Goal: Transaction & Acquisition: Purchase product/service

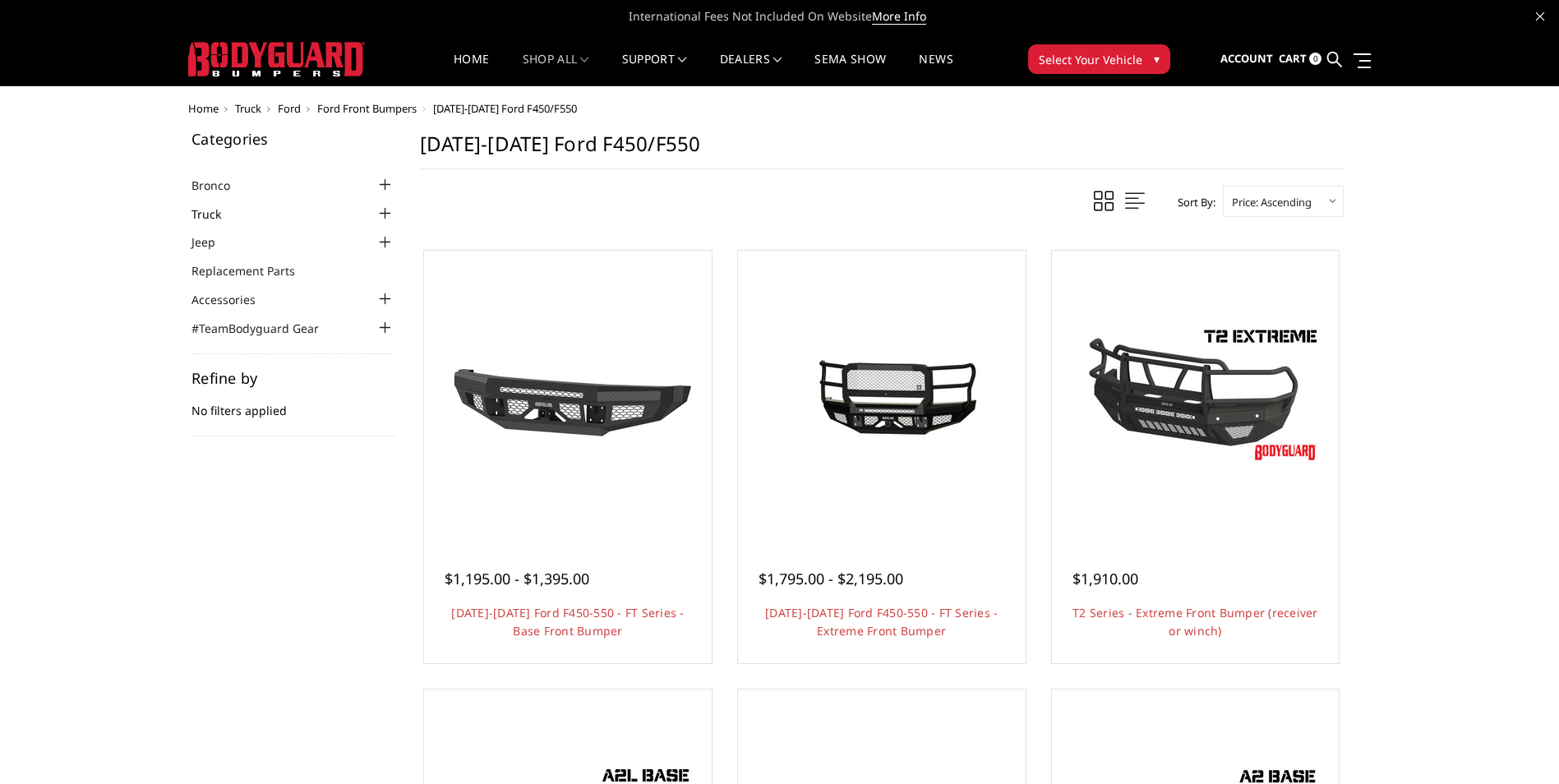
click at [213, 213] on link "Truck" at bounding box center [216, 214] width 50 height 17
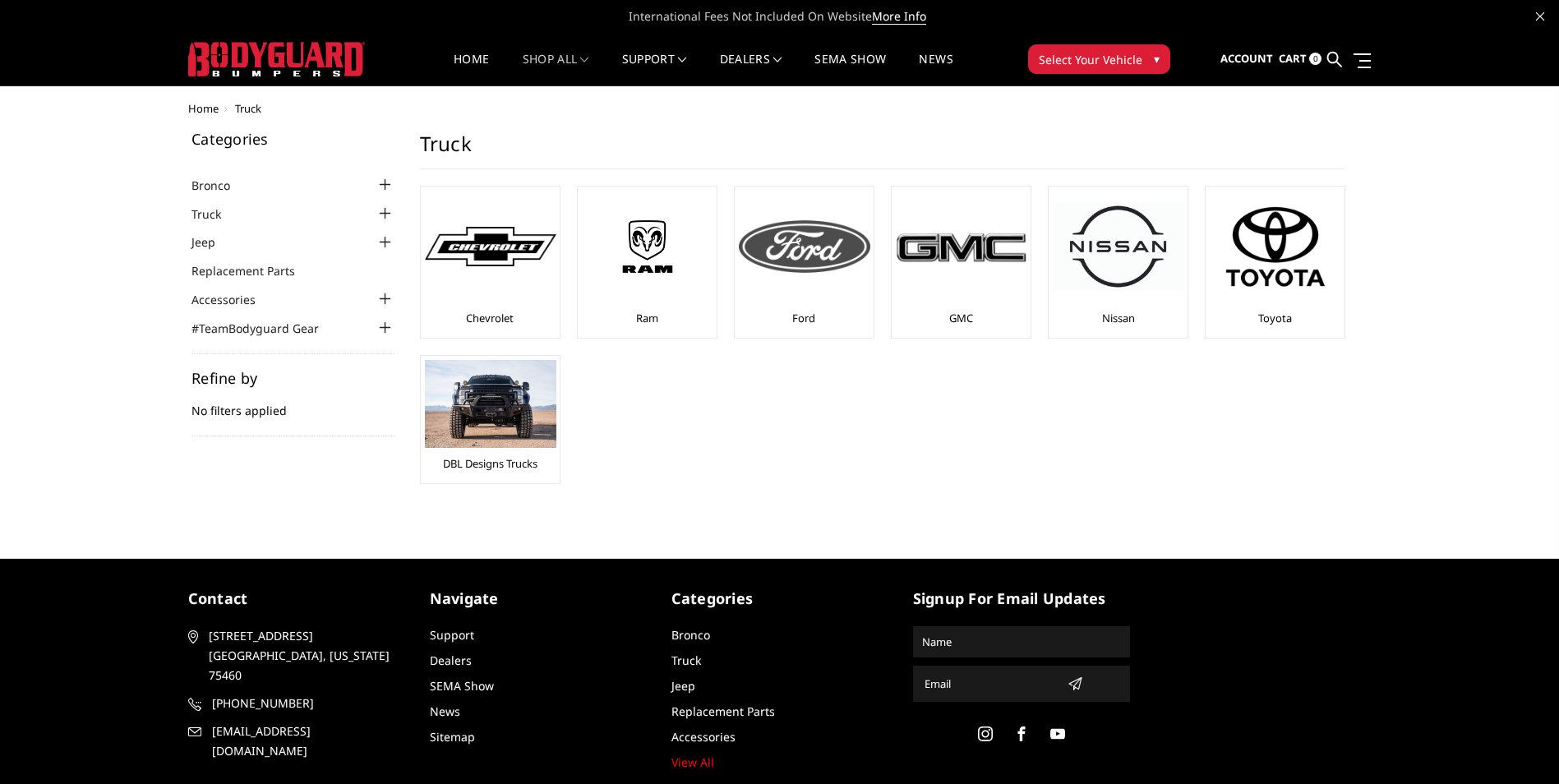
click at [786, 251] on img at bounding box center [804, 246] width 131 height 52
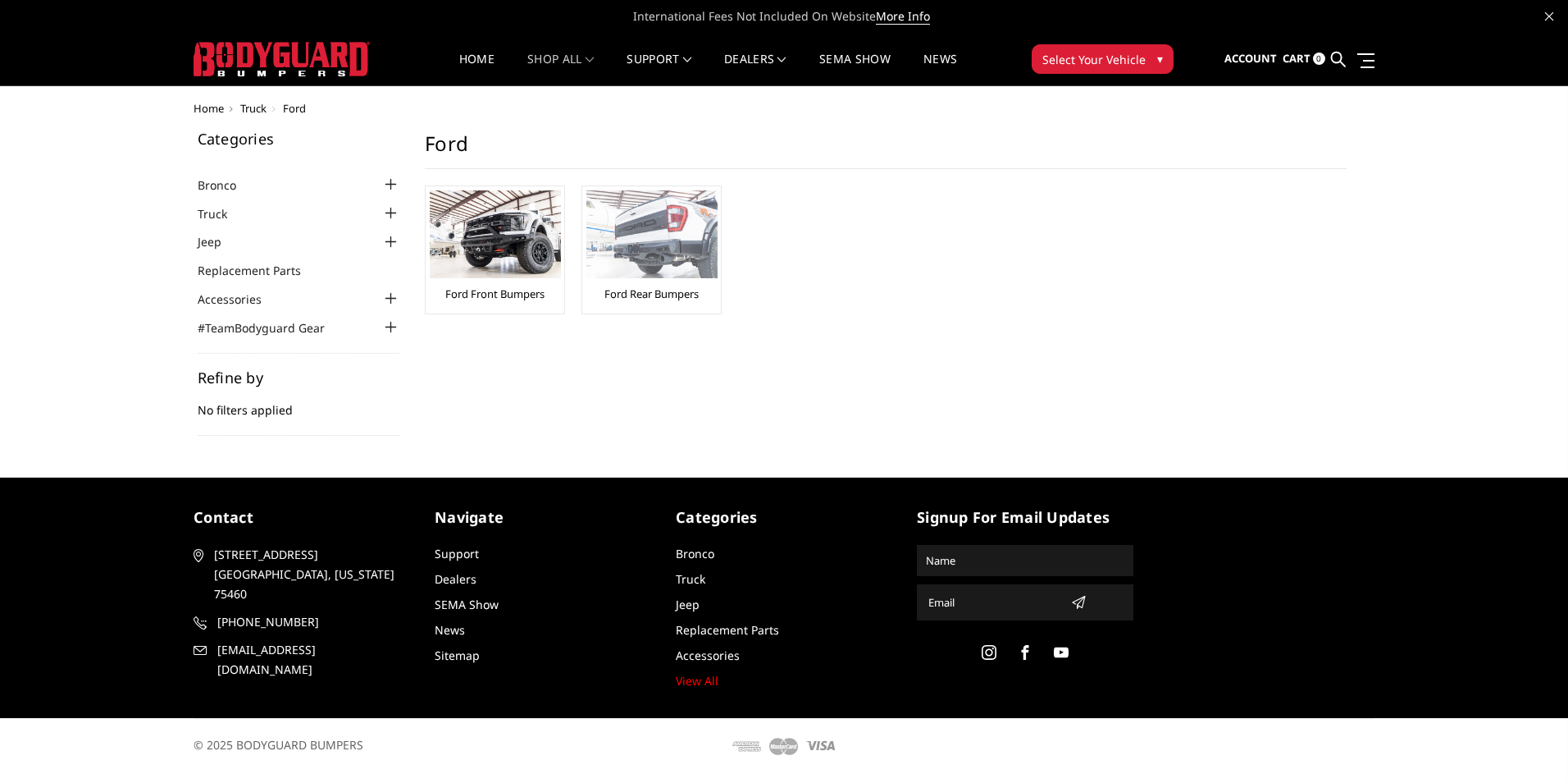
click at [640, 237] on img at bounding box center [652, 234] width 131 height 88
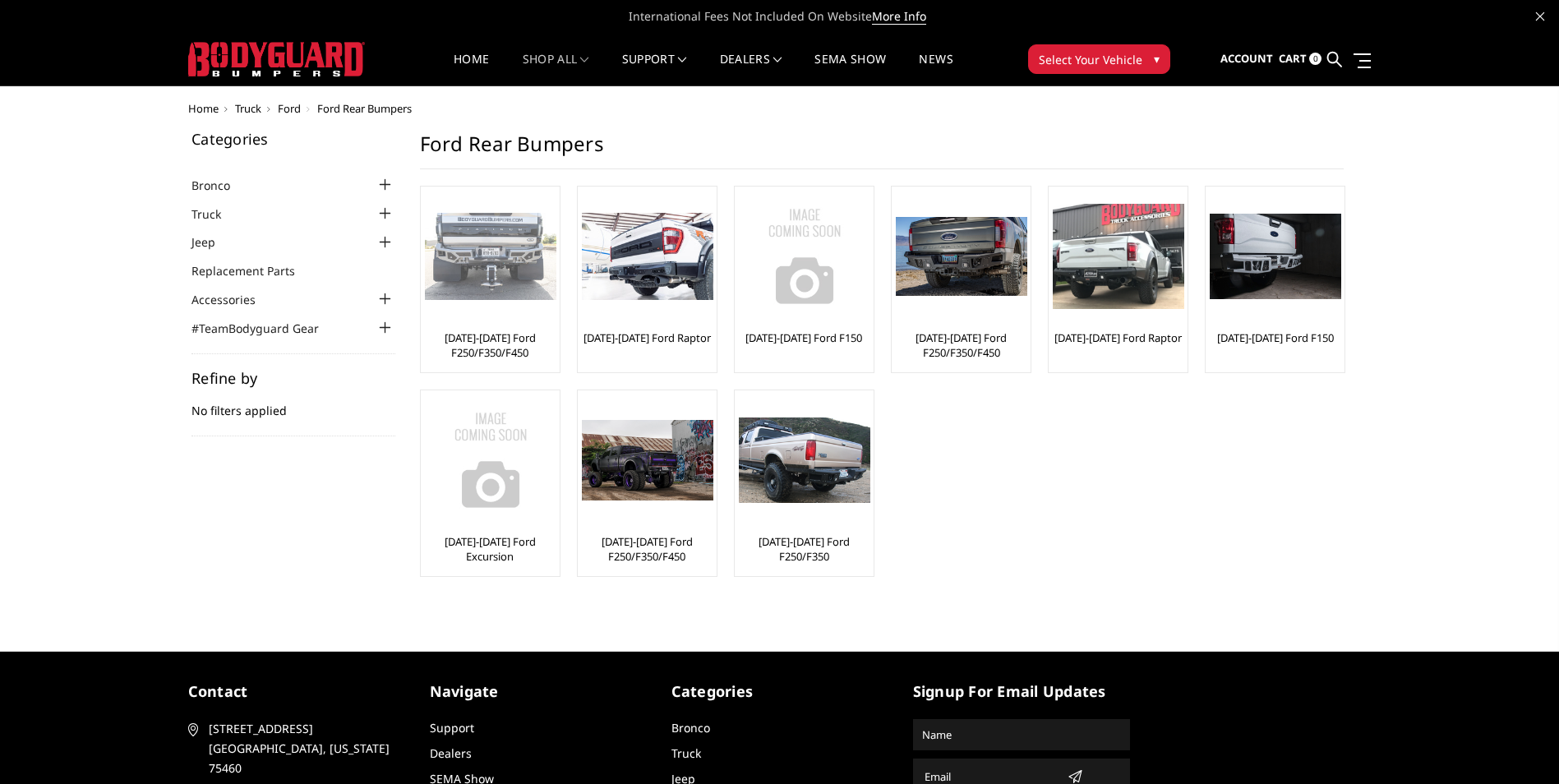
click at [472, 268] on img at bounding box center [490, 256] width 131 height 88
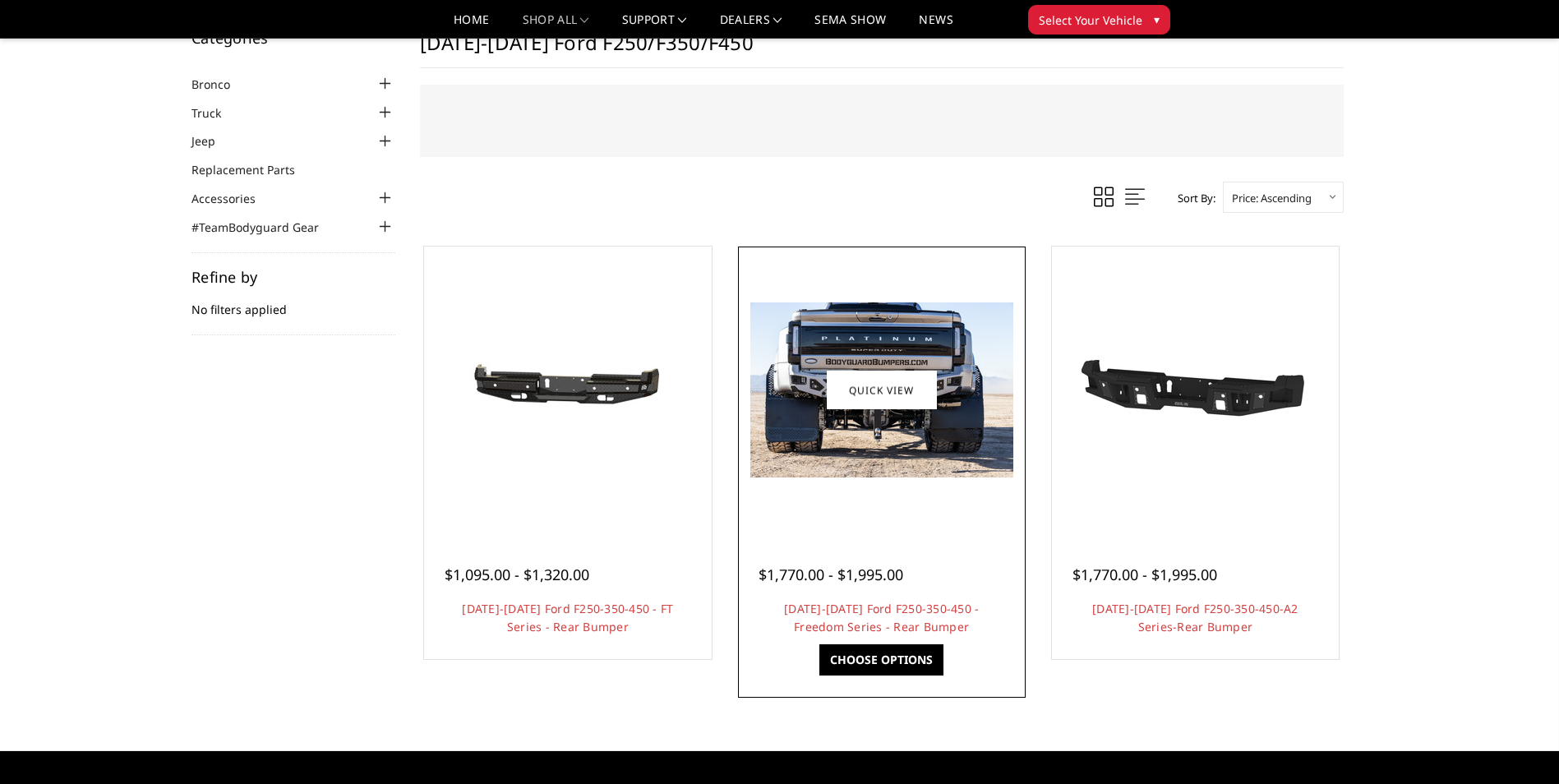
scroll to position [83, 0]
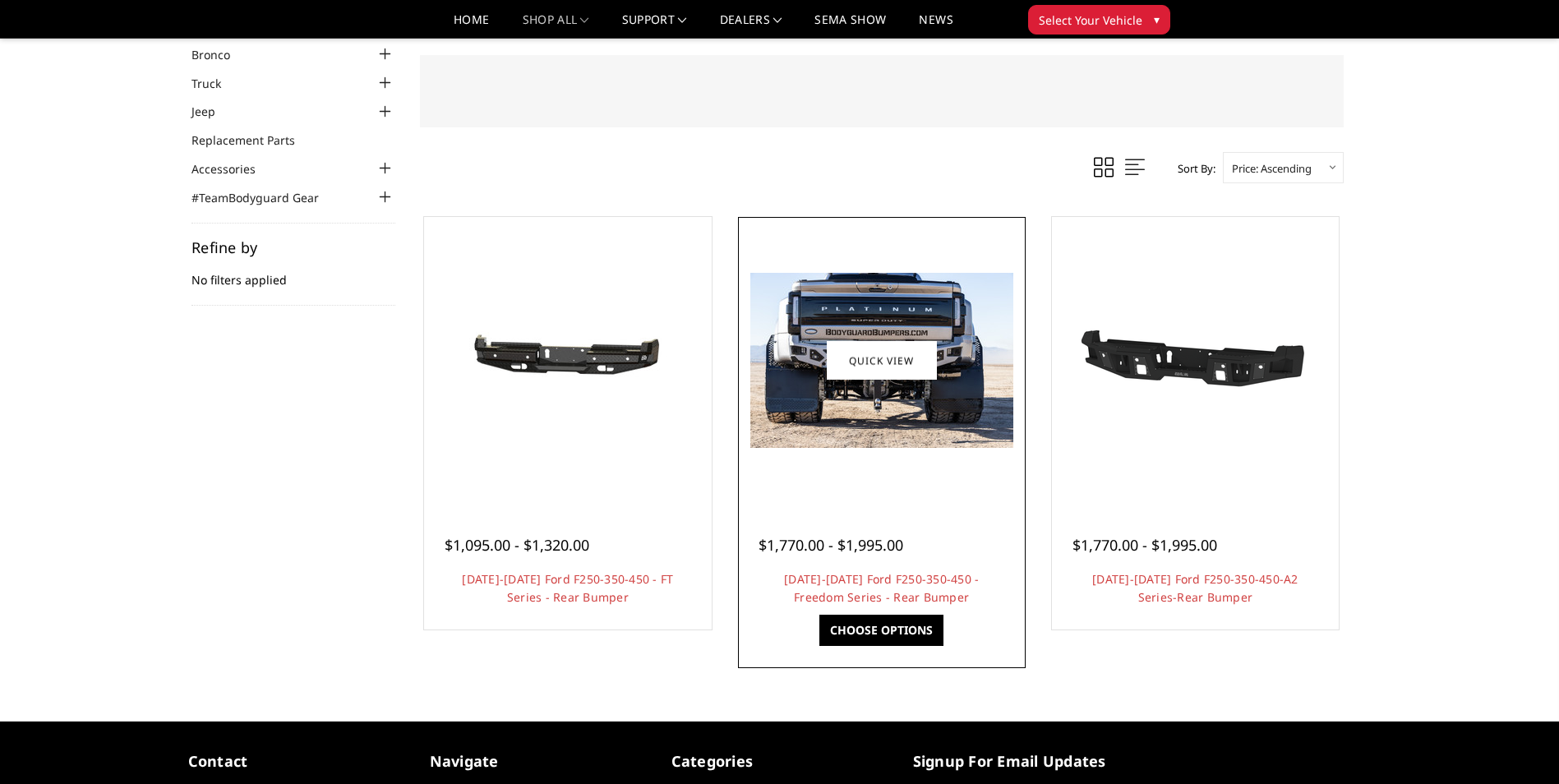
click at [874, 400] on img at bounding box center [881, 360] width 263 height 175
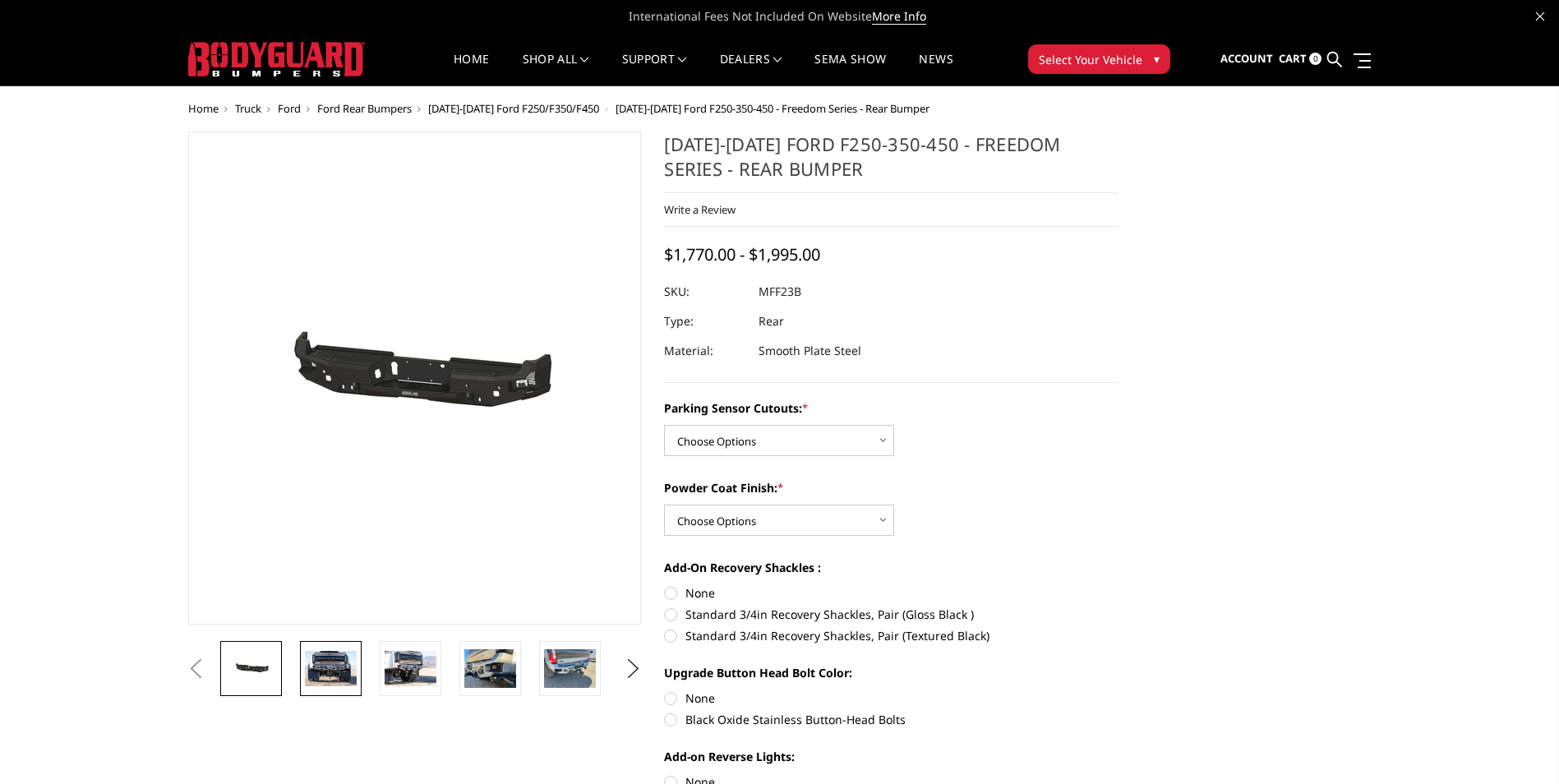
click at [319, 663] on img at bounding box center [330, 667] width 52 height 34
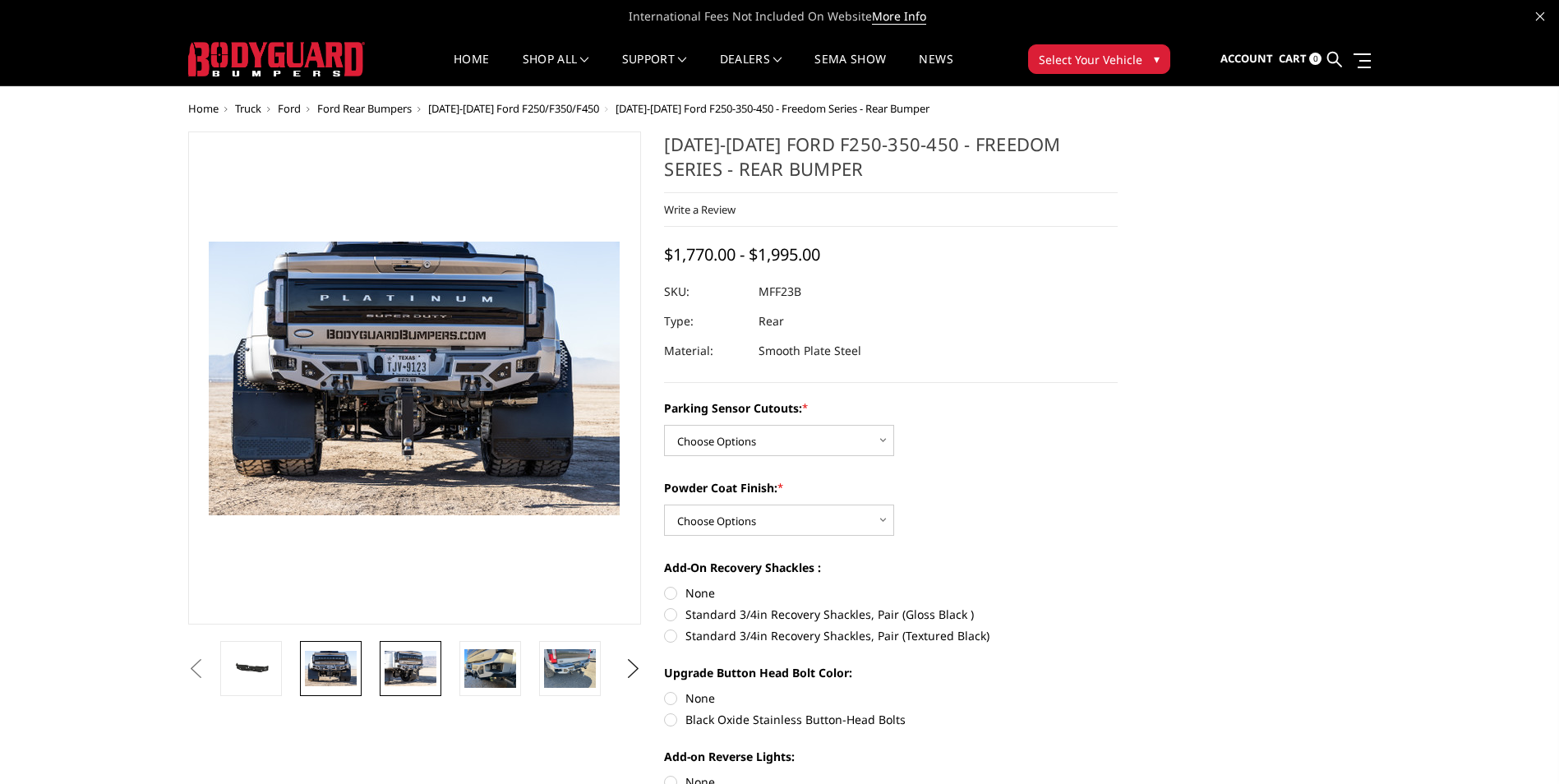
click at [414, 668] on img at bounding box center [410, 667] width 52 height 34
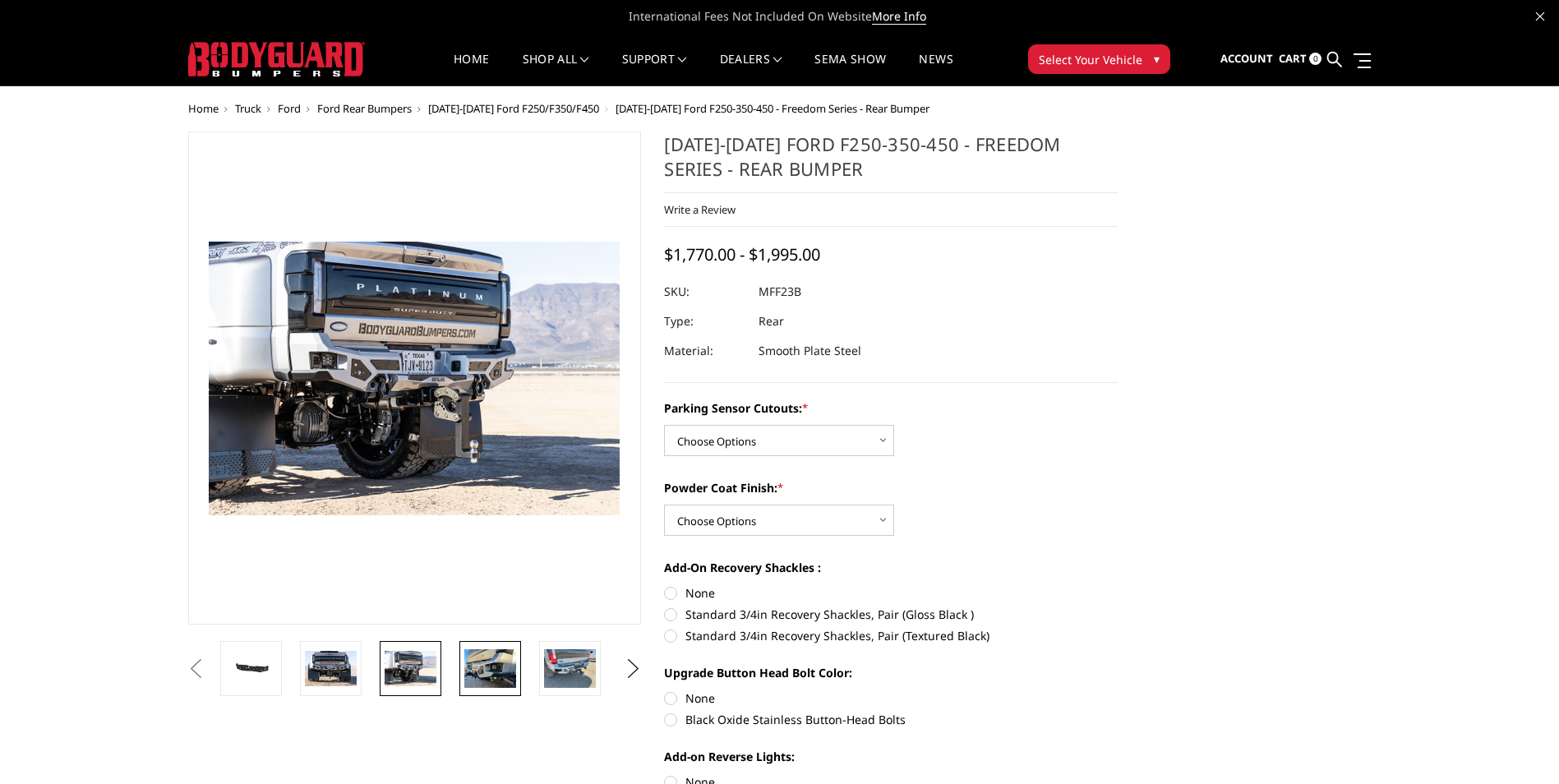
click at [485, 679] on img at bounding box center [490, 668] width 52 height 39
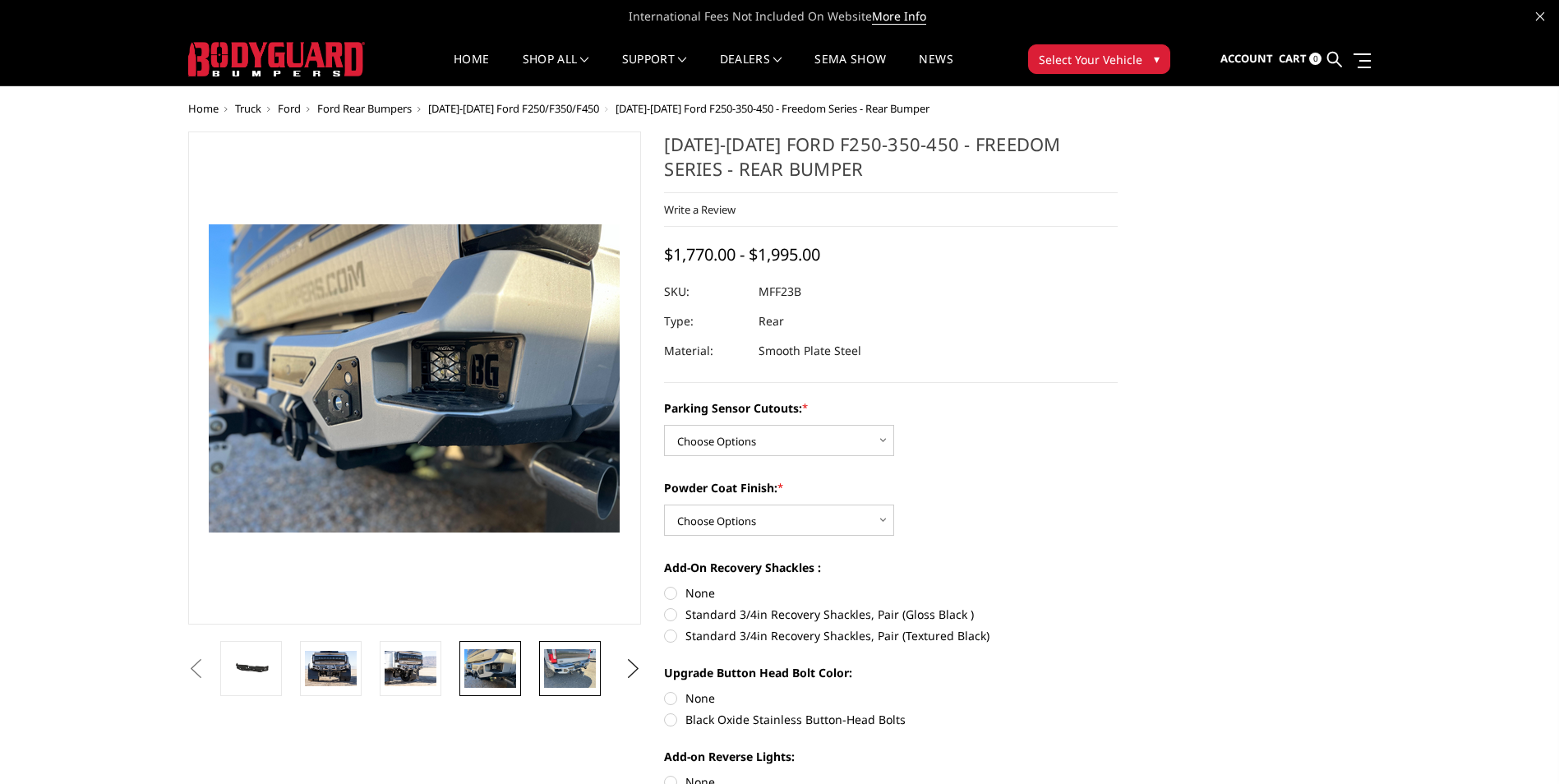
click at [559, 669] on img at bounding box center [570, 668] width 52 height 39
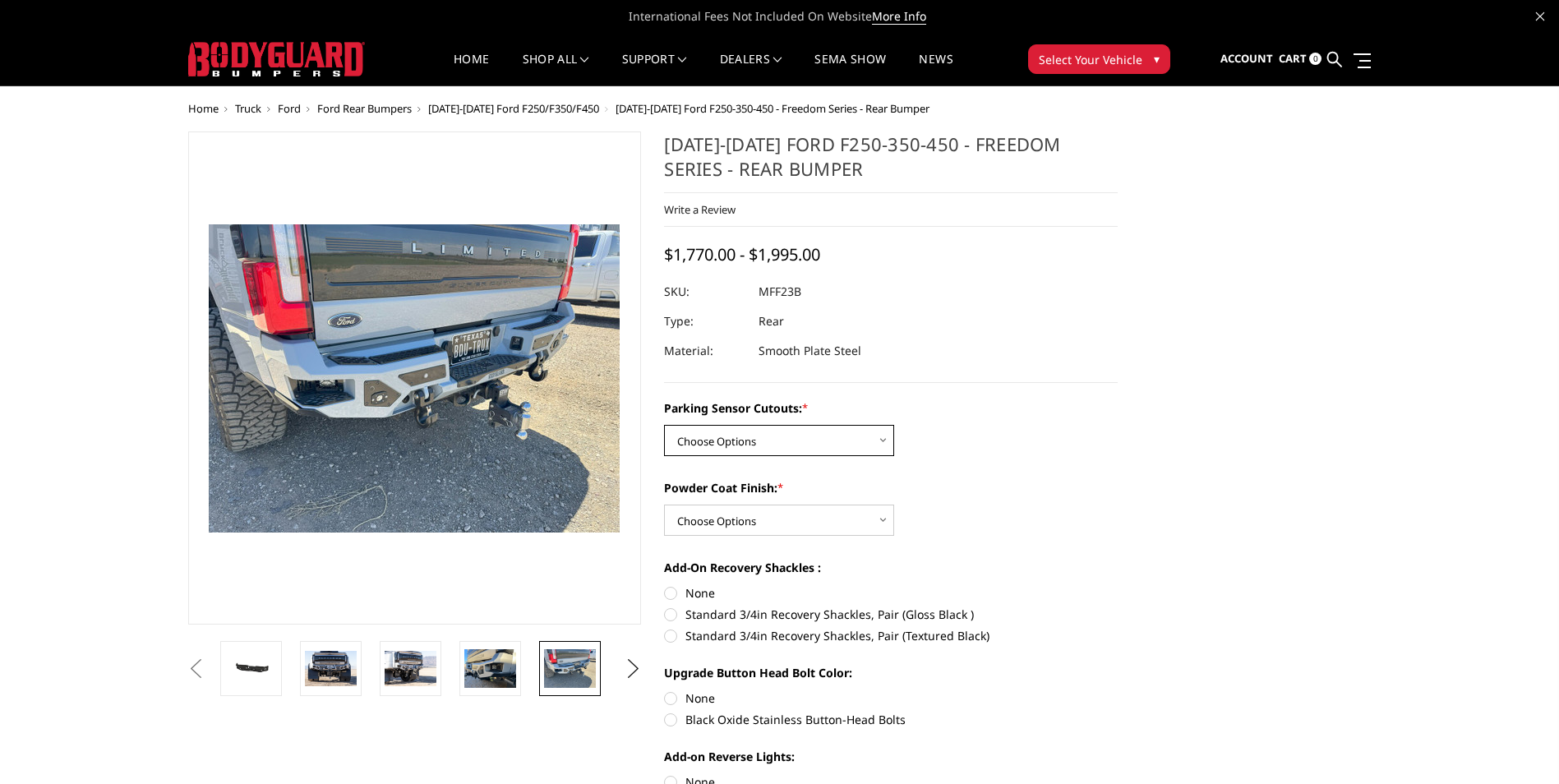
click at [876, 436] on select "Choose Options No - Without Parking Sensor Cutouts Yes - With Parking Sensor Cu…" at bounding box center [779, 439] width 230 height 31
select select "2558"
click at [664, 424] on select "Choose Options No - Without Parking Sensor Cutouts Yes - With Parking Sensor Cu…" at bounding box center [779, 439] width 230 height 31
click at [822, 524] on select "Choose Options Bare Metal Textured Black Powder Coat" at bounding box center [779, 519] width 230 height 31
select select "2560"
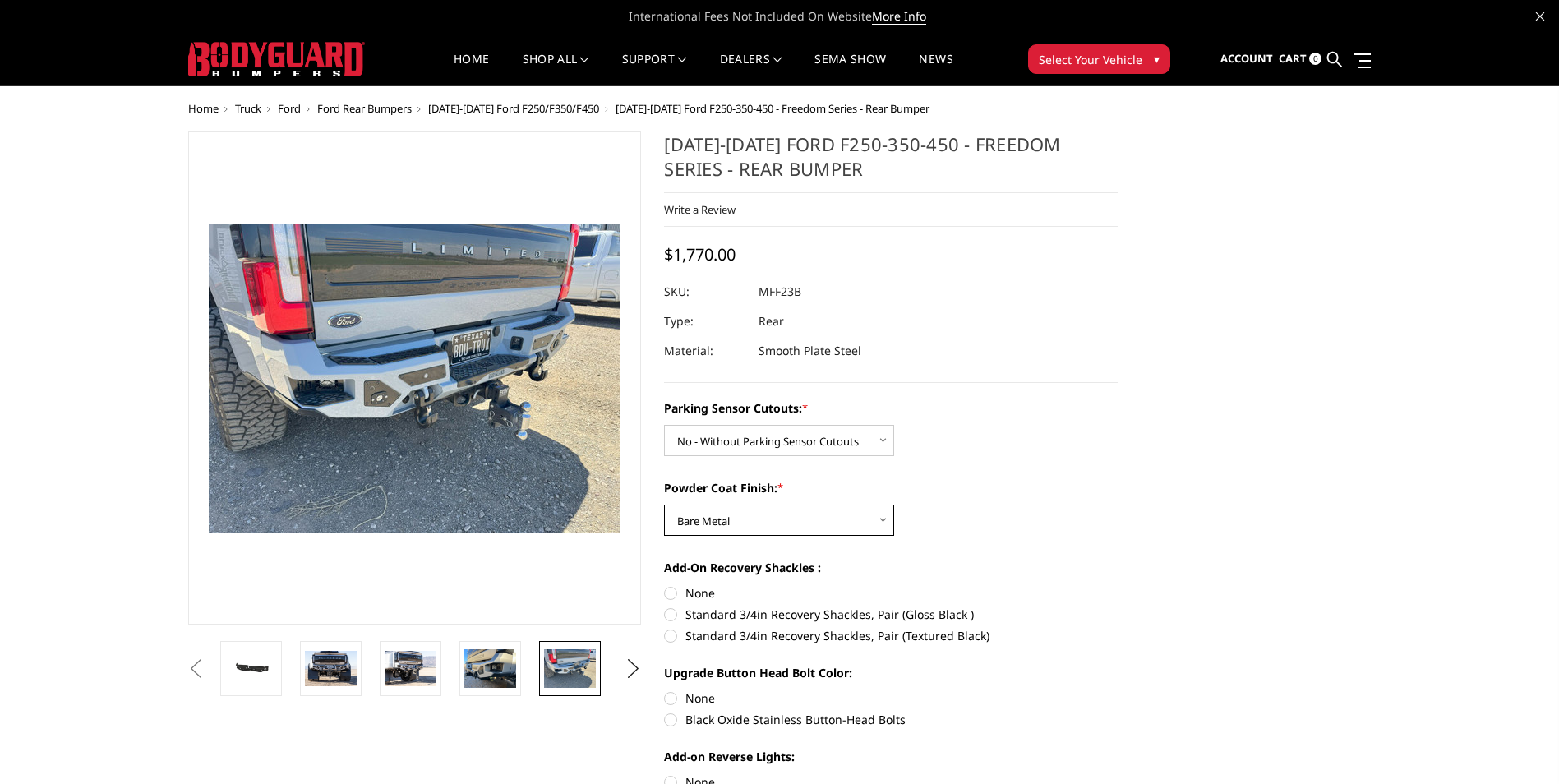
click at [664, 504] on select "Choose Options Bare Metal Textured Black Powder Coat" at bounding box center [779, 519] width 230 height 31
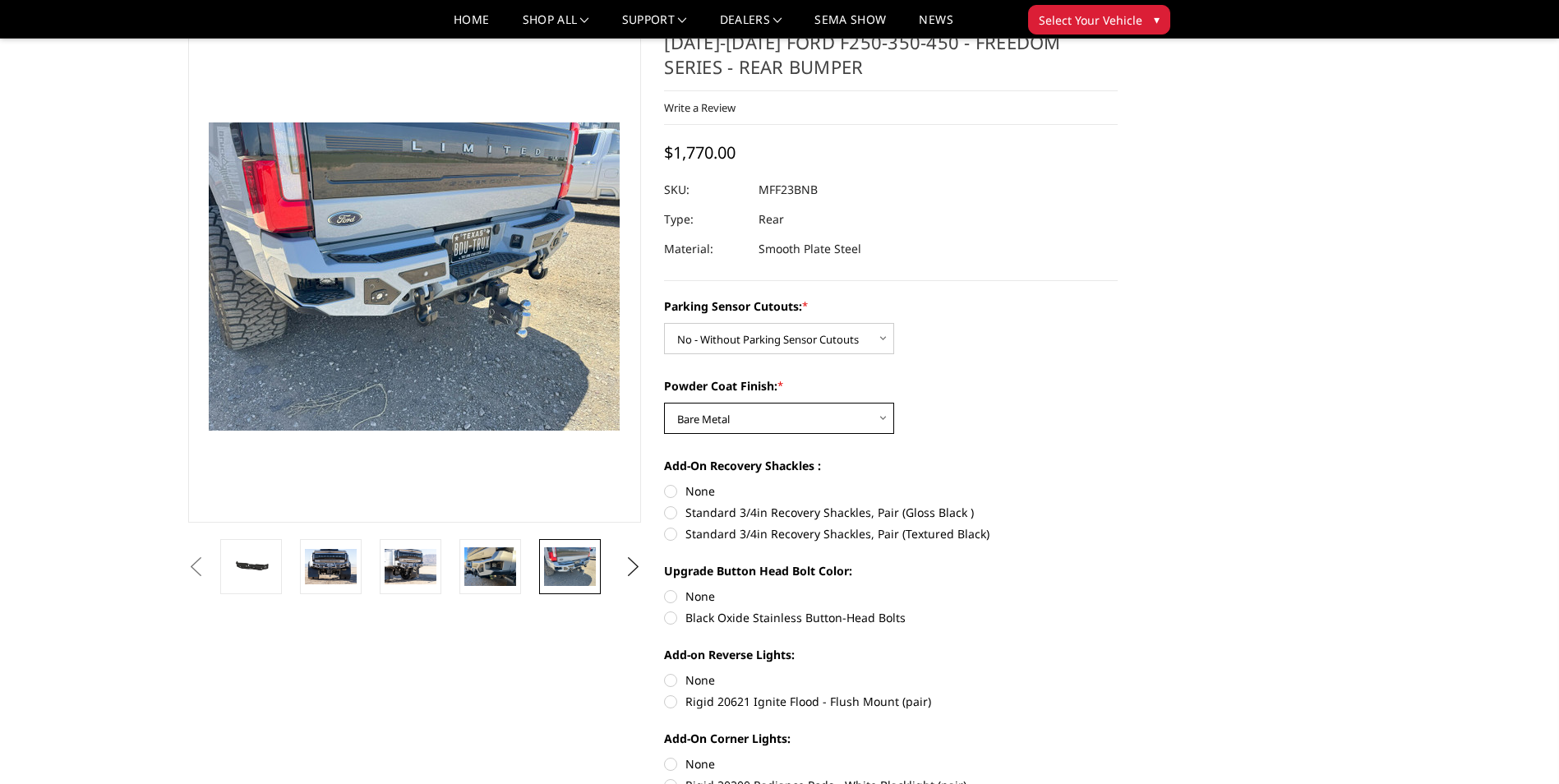
scroll to position [83, 0]
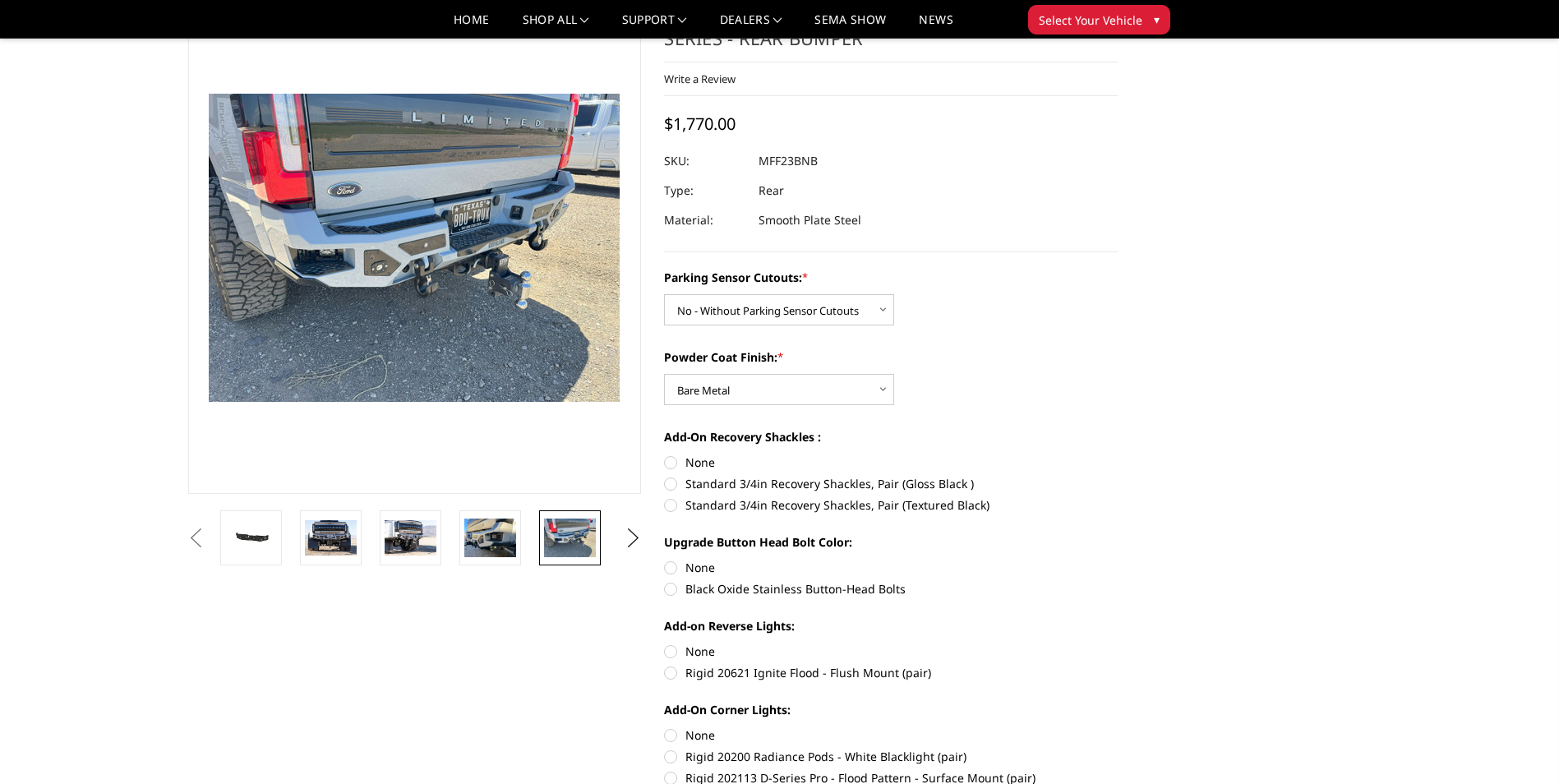
click at [669, 461] on label "None" at bounding box center [891, 462] width 454 height 17
click at [665, 455] on input "None" at bounding box center [664, 454] width 1 height 1
radio input "true"
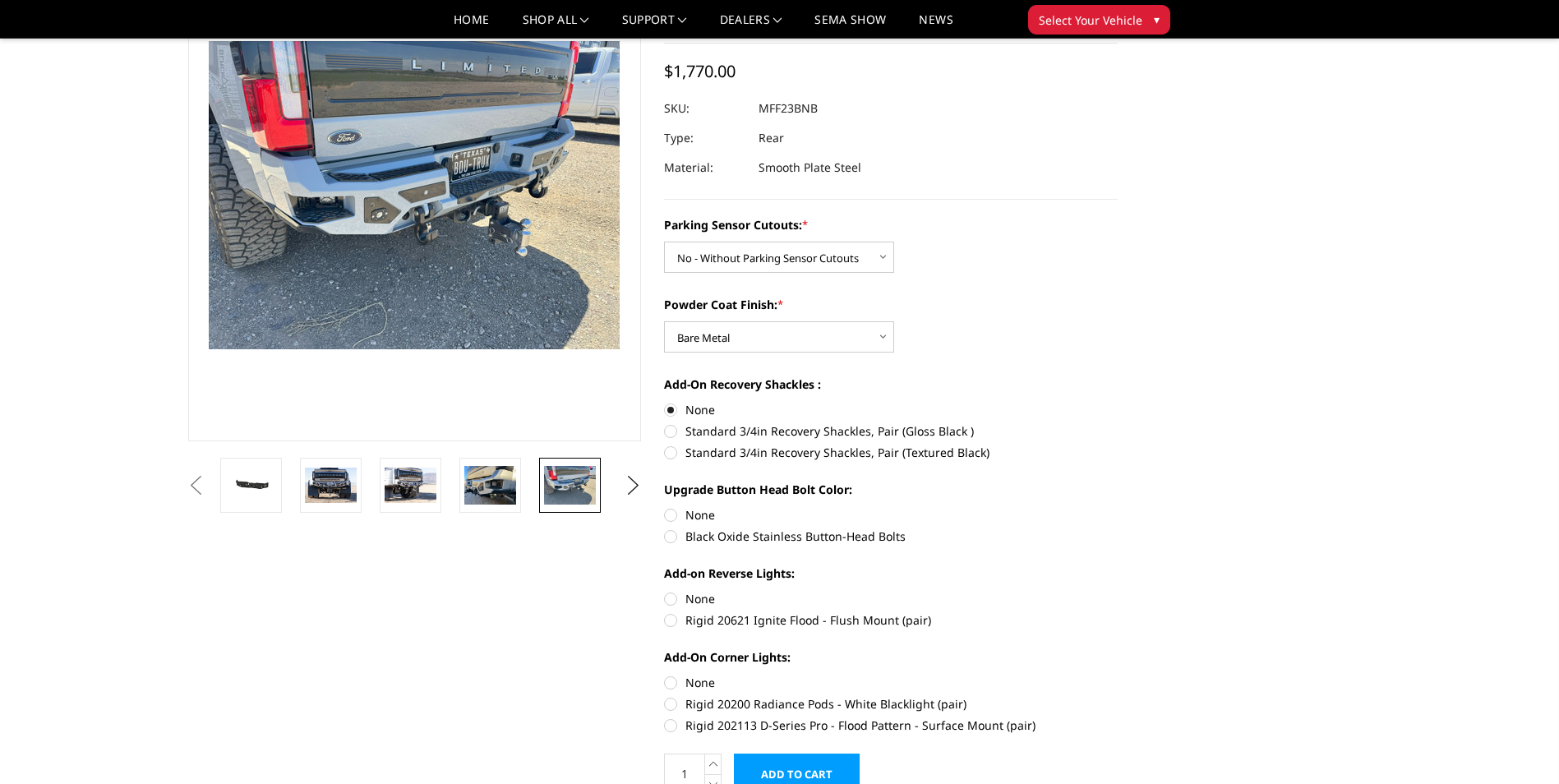
scroll to position [164, 0]
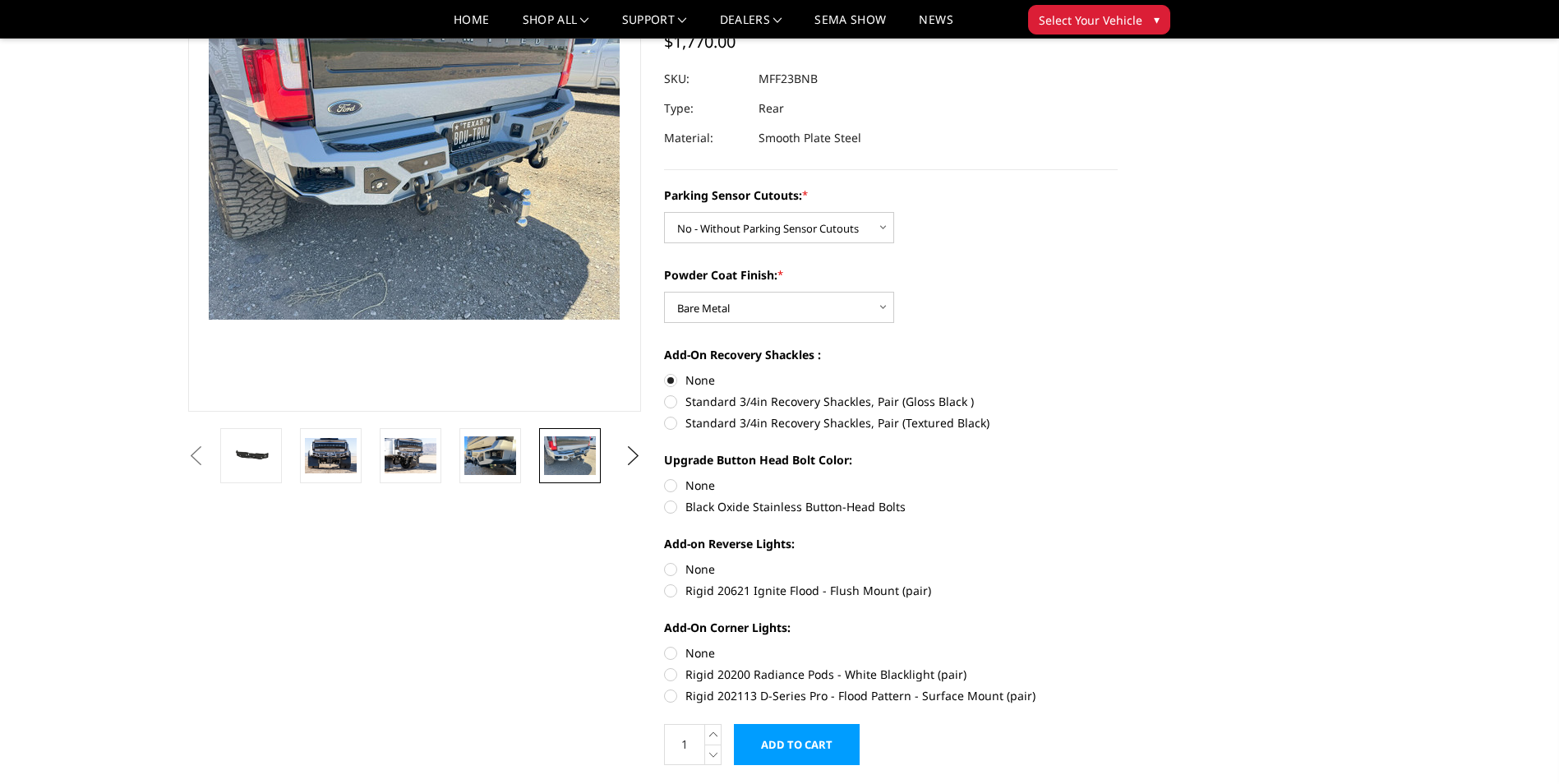
click at [671, 513] on label "Black Oxide Stainless Button-Head Bolts" at bounding box center [891, 506] width 454 height 17
click at [1118, 477] on input "Black Oxide Stainless Button-Head Bolts" at bounding box center [1118, 476] width 1 height 1
radio input "true"
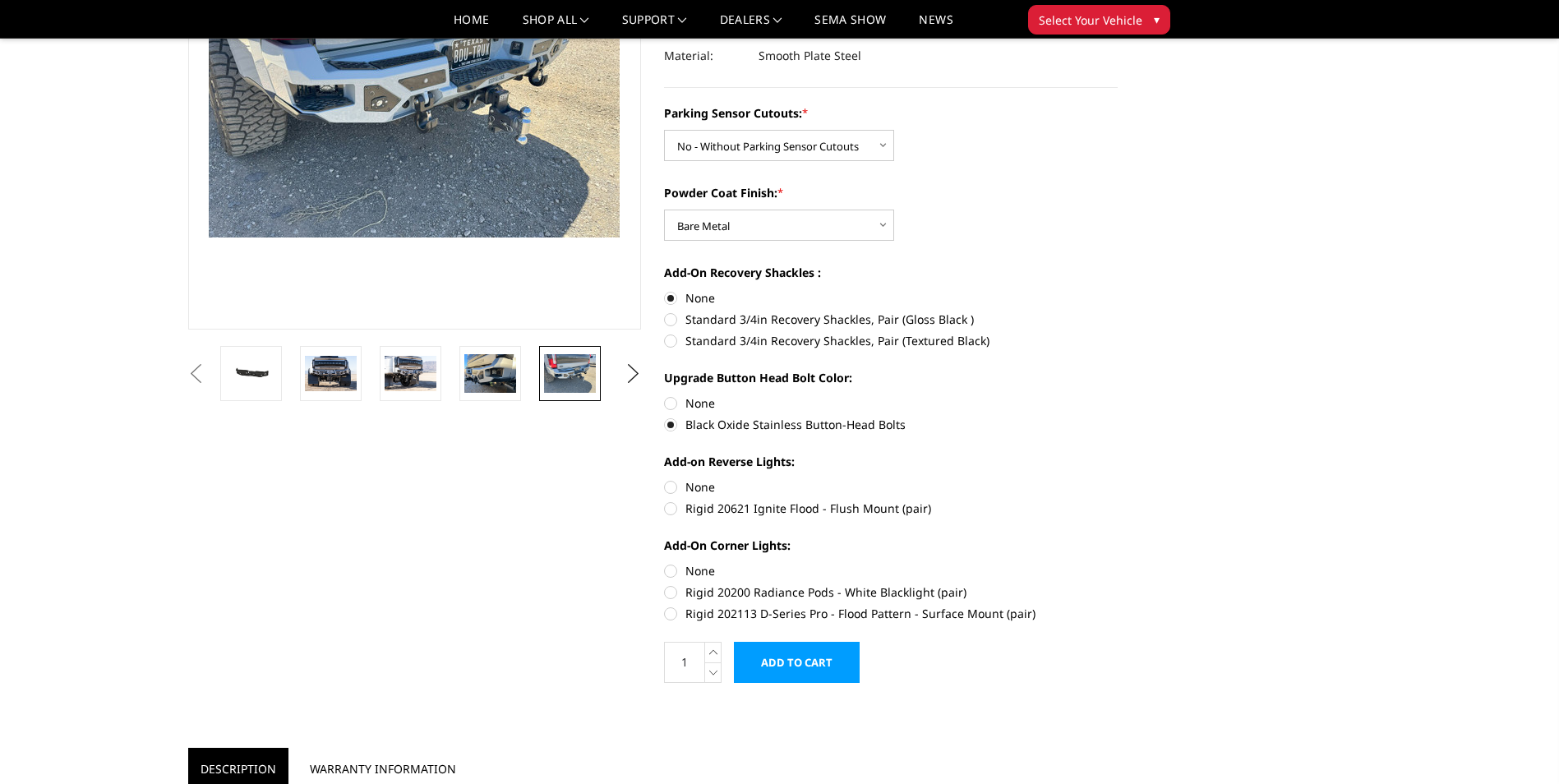
click at [669, 508] on label "Rigid 20621 Ignite Flood - Flush Mount (pair)" at bounding box center [891, 508] width 454 height 17
click at [1118, 479] on input "Rigid 20621 Ignite Flood - Flush Mount (pair)" at bounding box center [1118, 478] width 1 height 1
radio input "true"
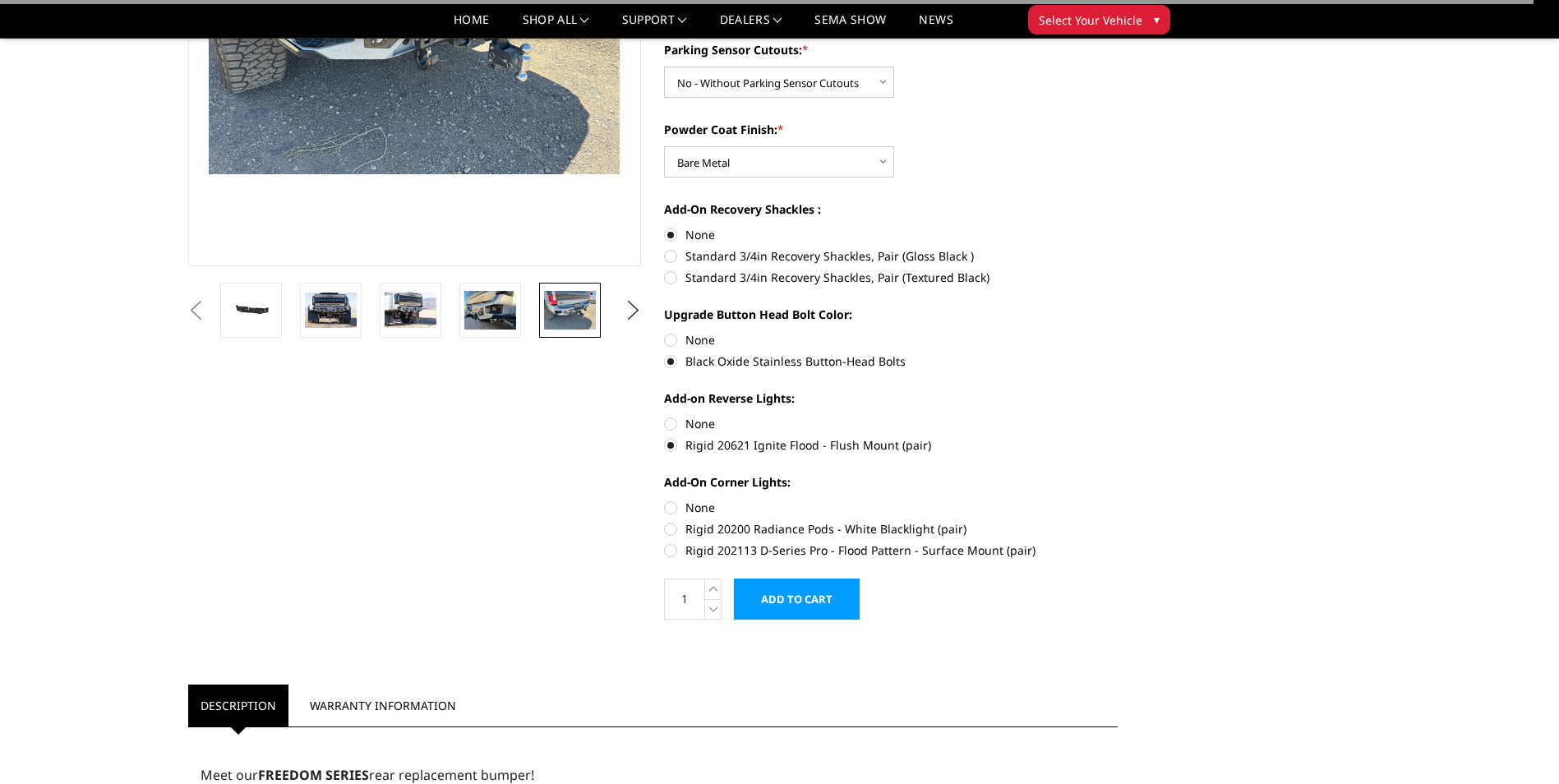
scroll to position [328, 0]
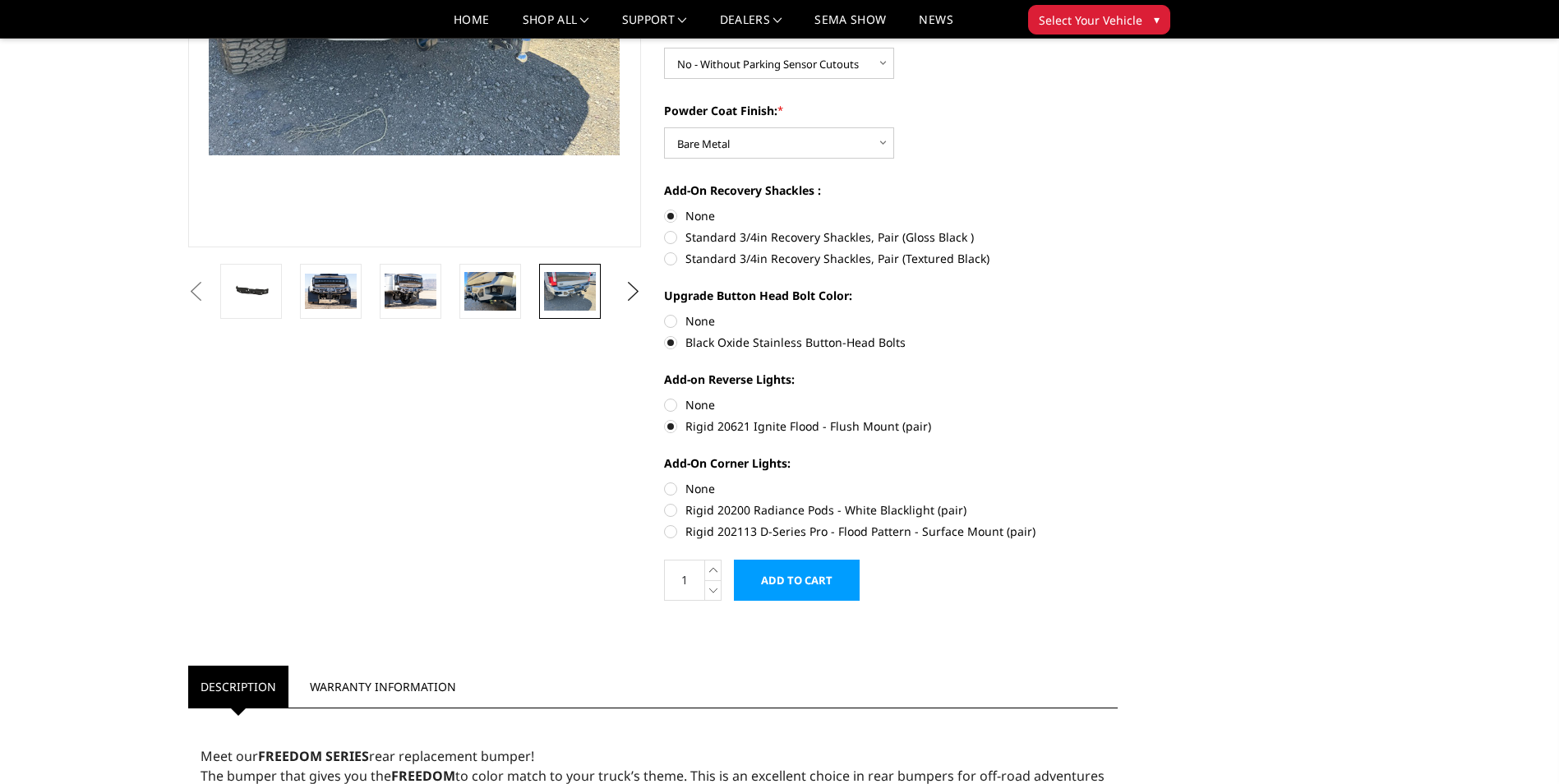
click at [671, 528] on label "Rigid 202113 D-Series Pro - Flood Pattern - Surface Mount (pair)" at bounding box center [891, 531] width 454 height 17
click at [1118, 502] on input "Rigid 202113 D-Series Pro - Flood Pattern - Surface Mount (pair)" at bounding box center [1118, 501] width 1 height 1
radio input "true"
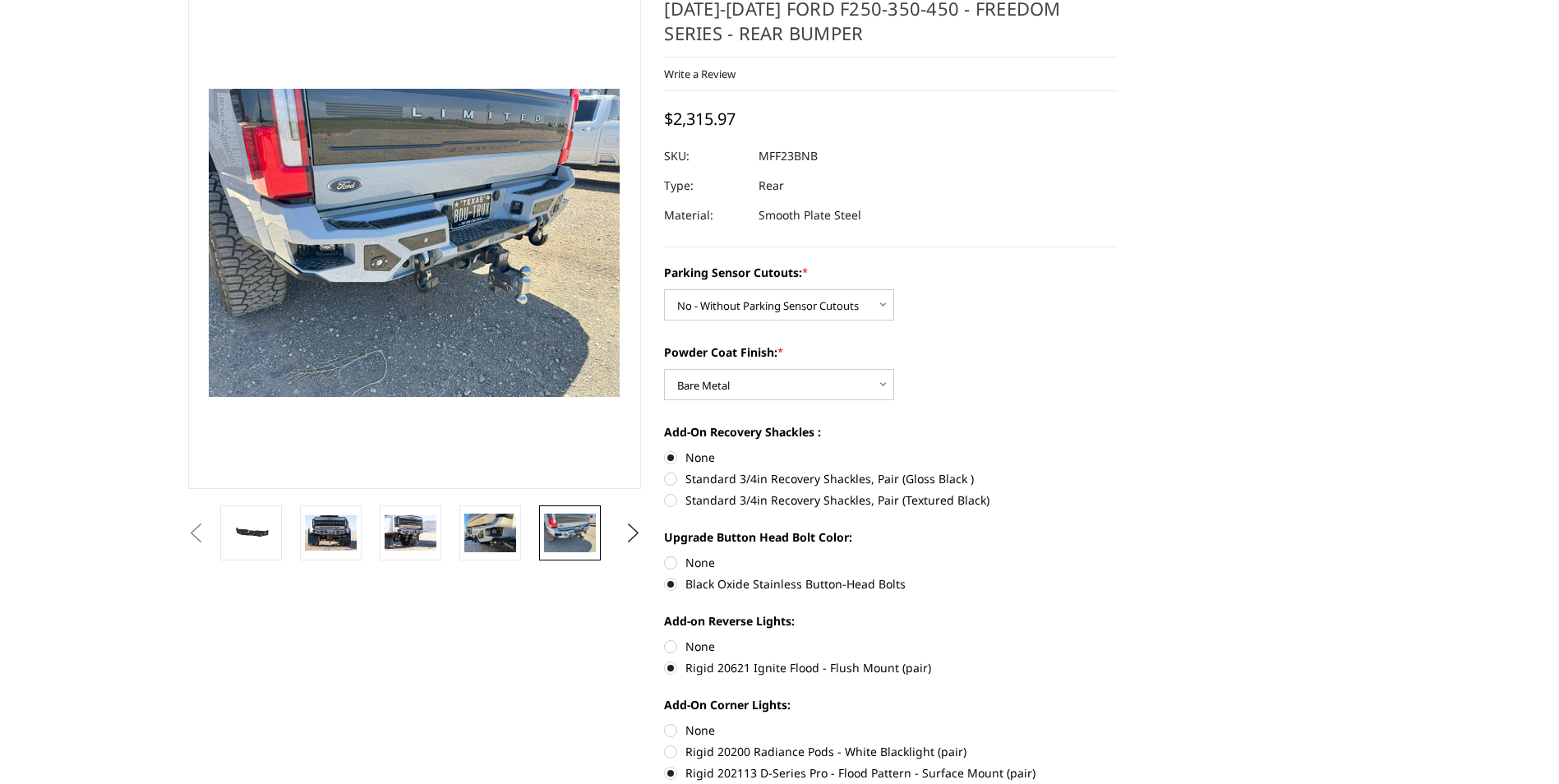
scroll to position [0, 0]
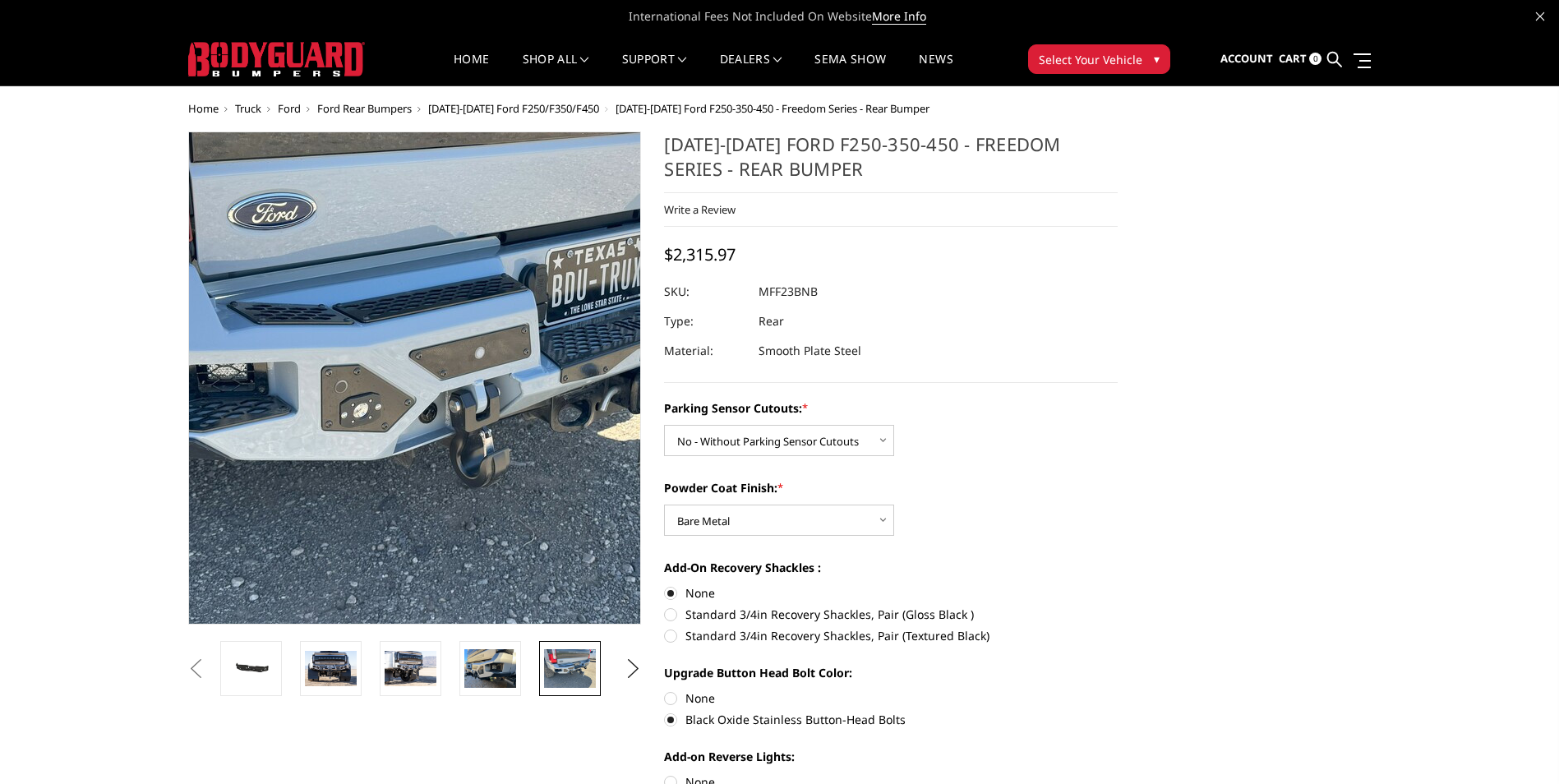
click at [393, 406] on img at bounding box center [450, 360] width 1052 height 789
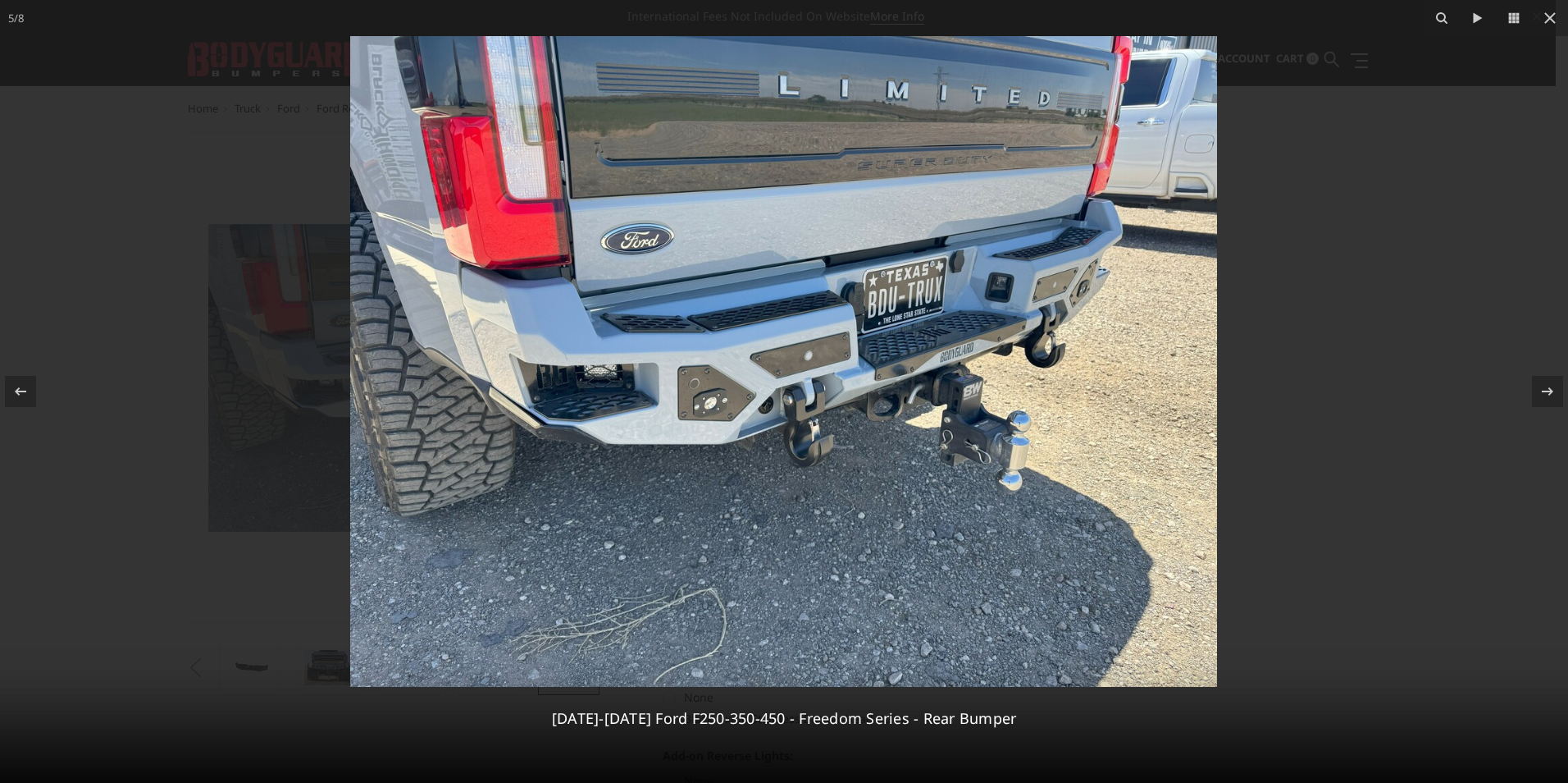
click at [586, 394] on img at bounding box center [784, 361] width 867 height 650
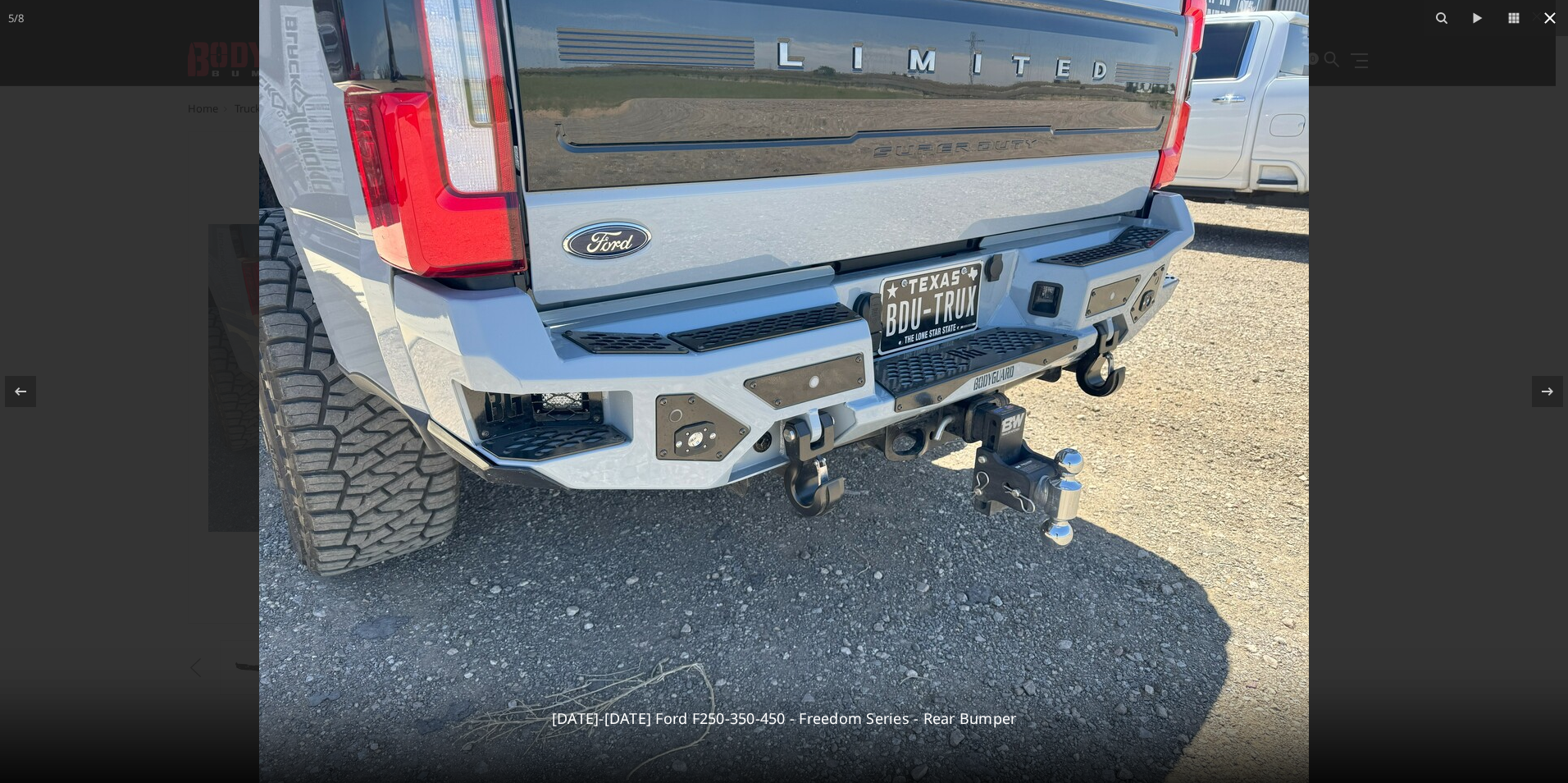
click at [1551, 15] on icon at bounding box center [1549, 18] width 20 height 20
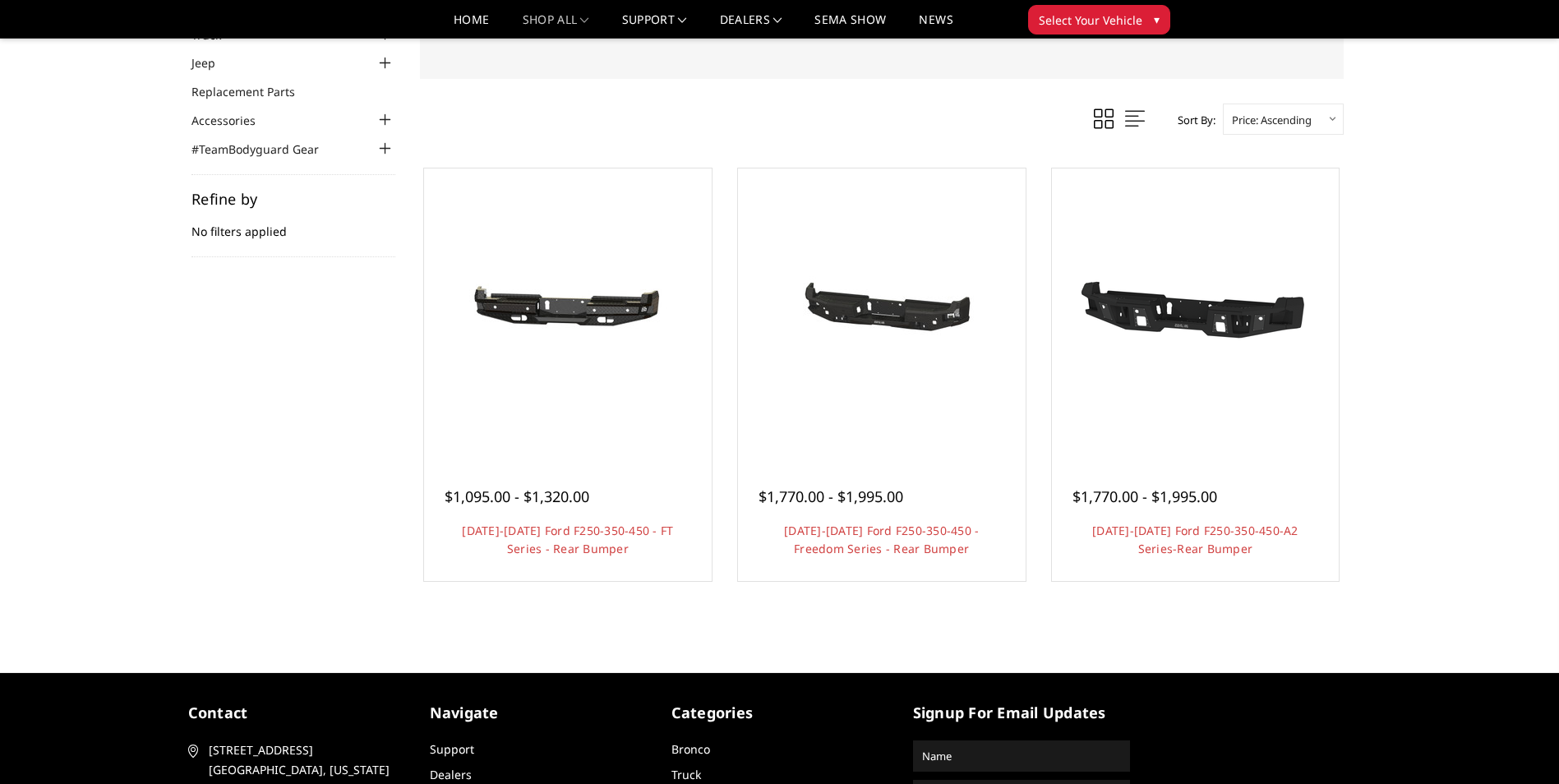
scroll to position [83, 0]
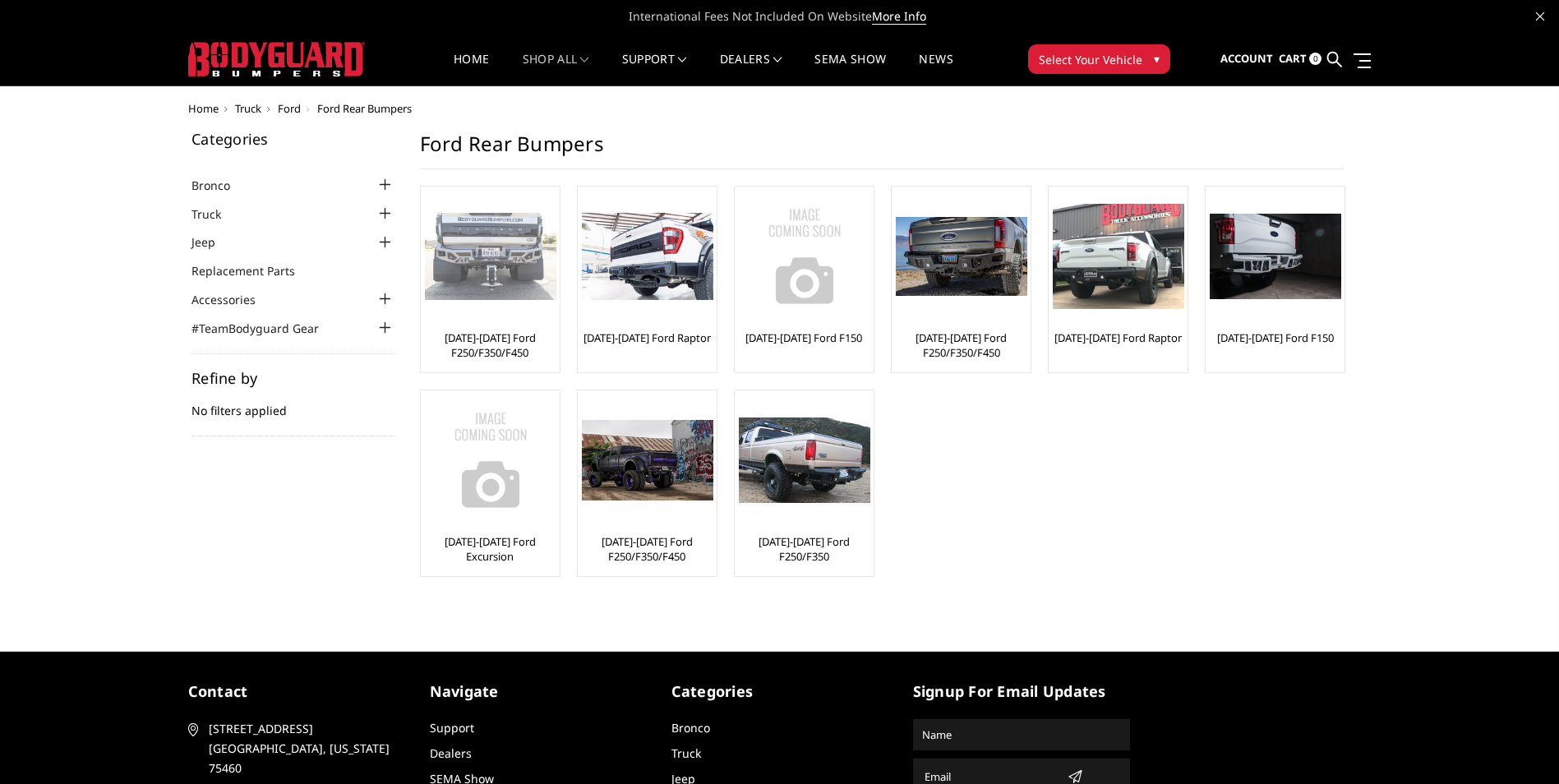
click at [465, 237] on img at bounding box center [490, 256] width 131 height 88
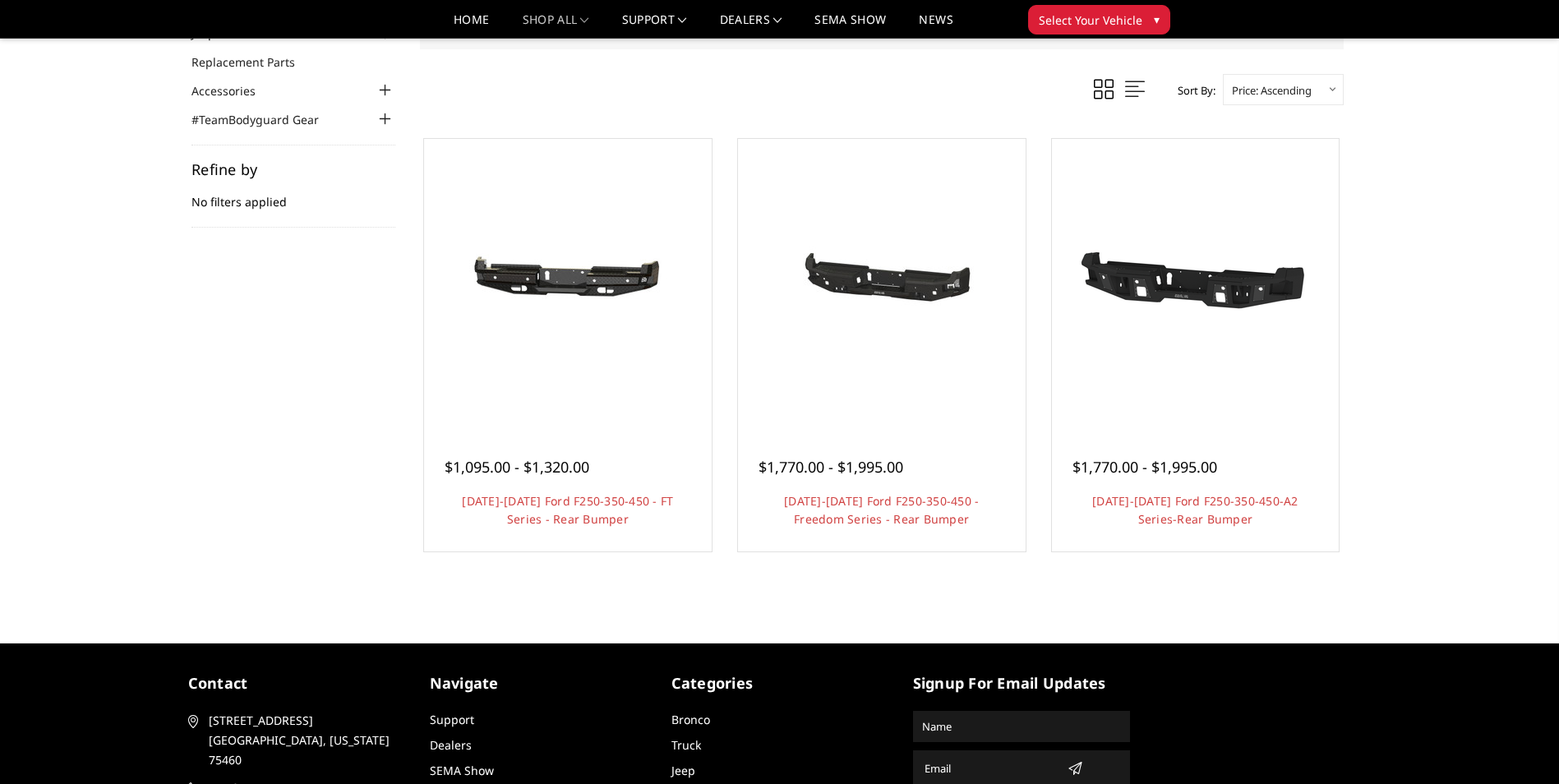
scroll to position [164, 0]
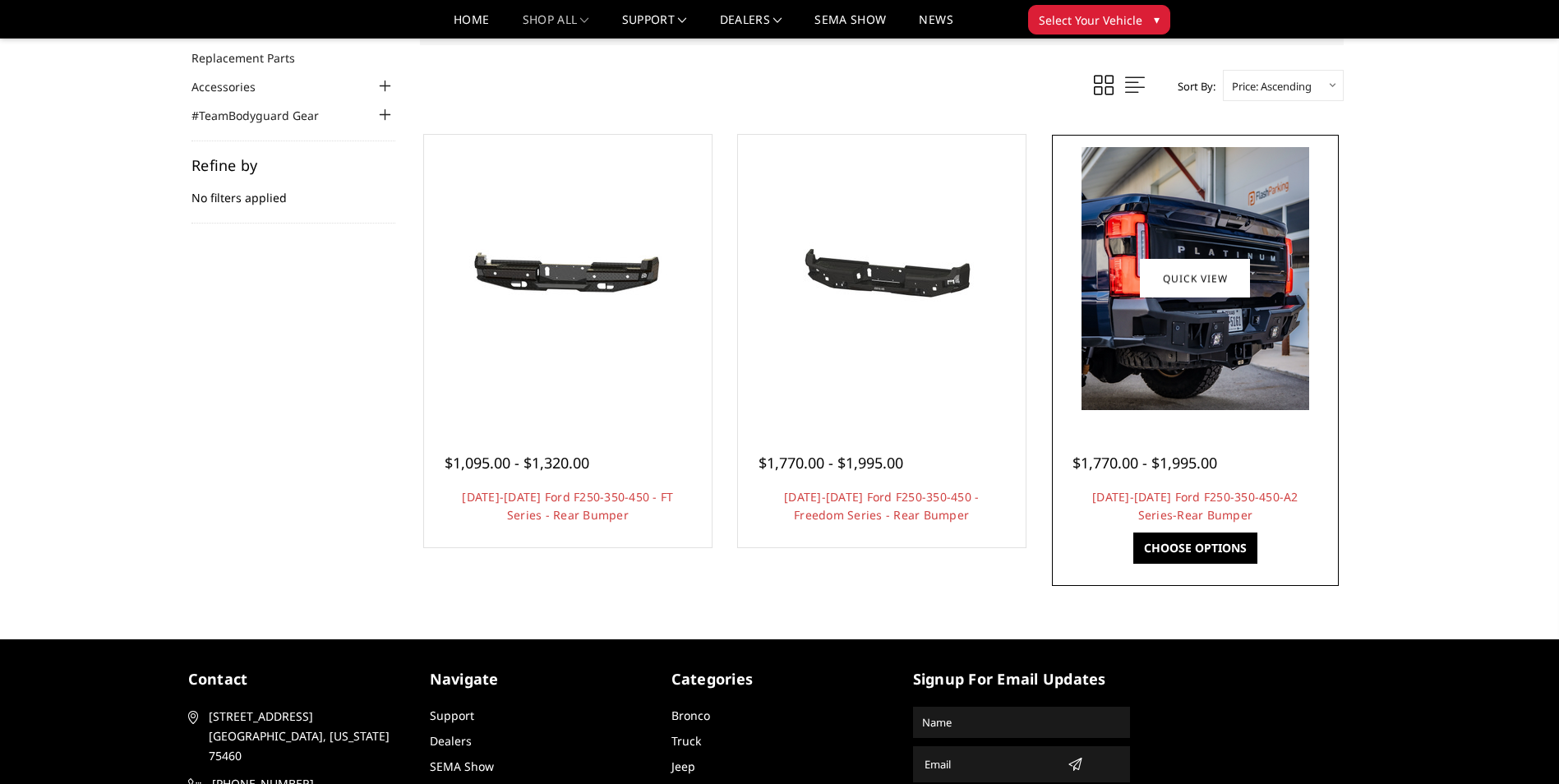
click at [1207, 327] on img at bounding box center [1195, 278] width 228 height 263
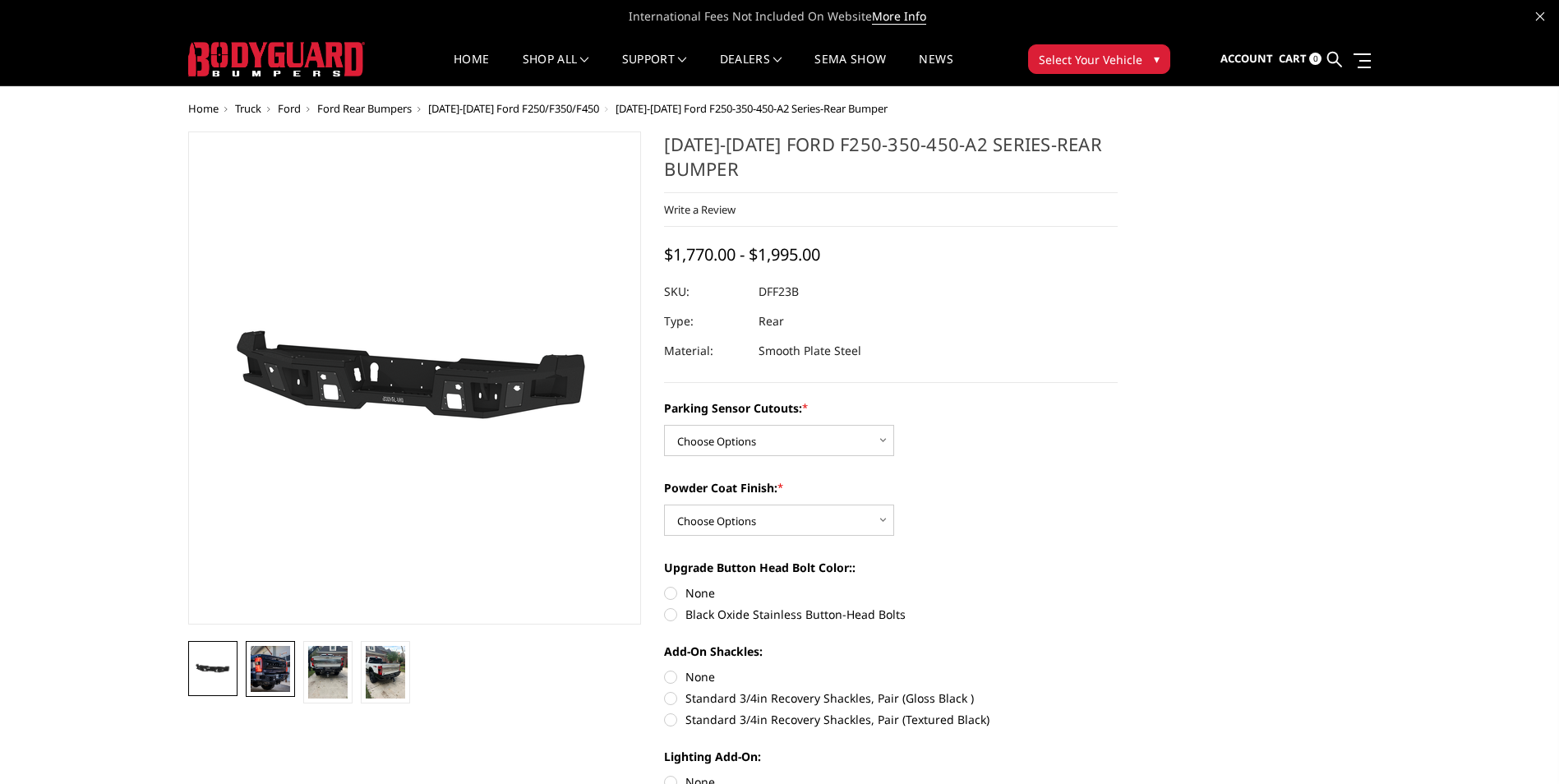
click at [269, 657] on img at bounding box center [271, 668] width 40 height 46
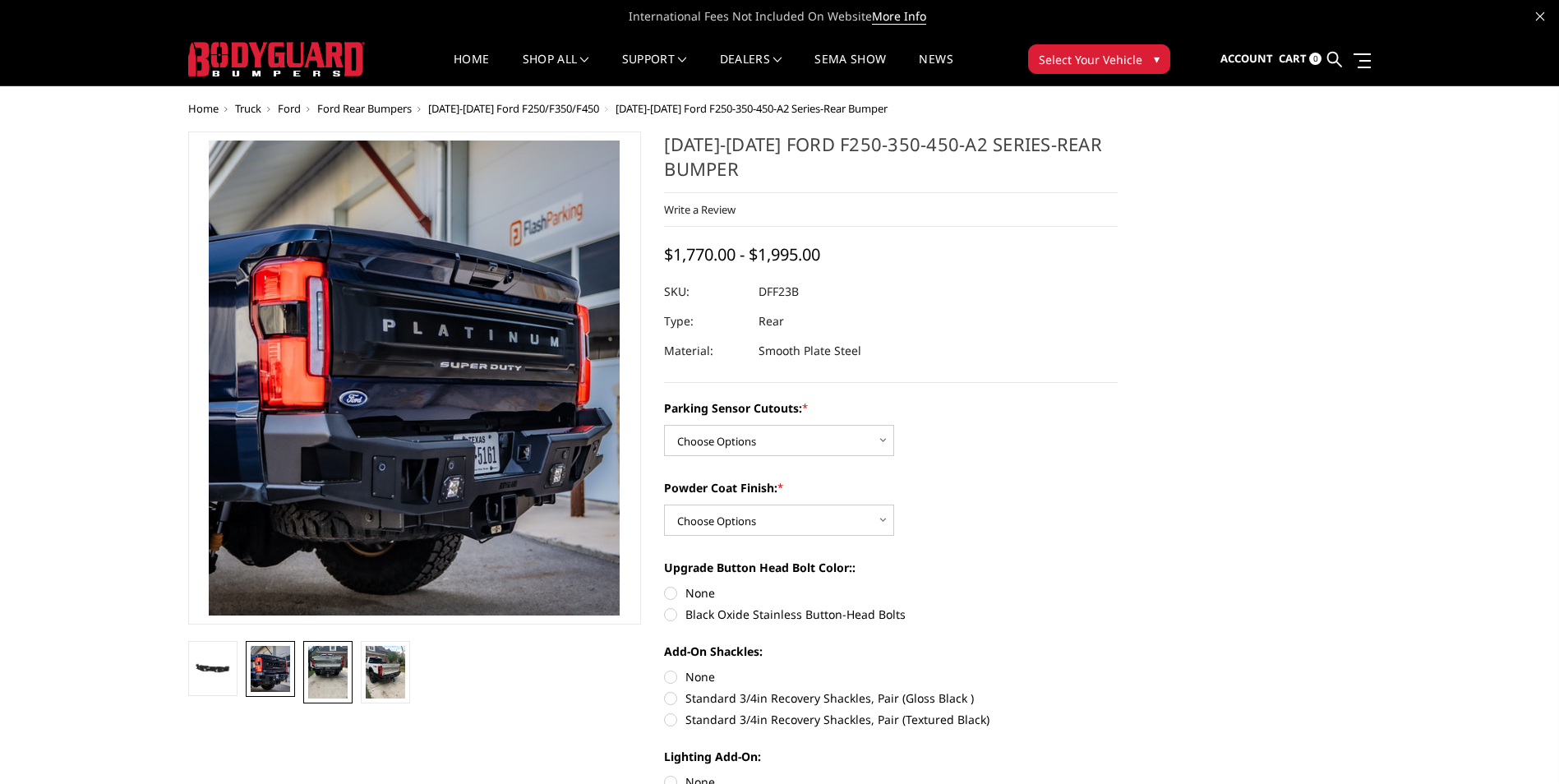
click at [327, 664] on img at bounding box center [329, 671] width 40 height 52
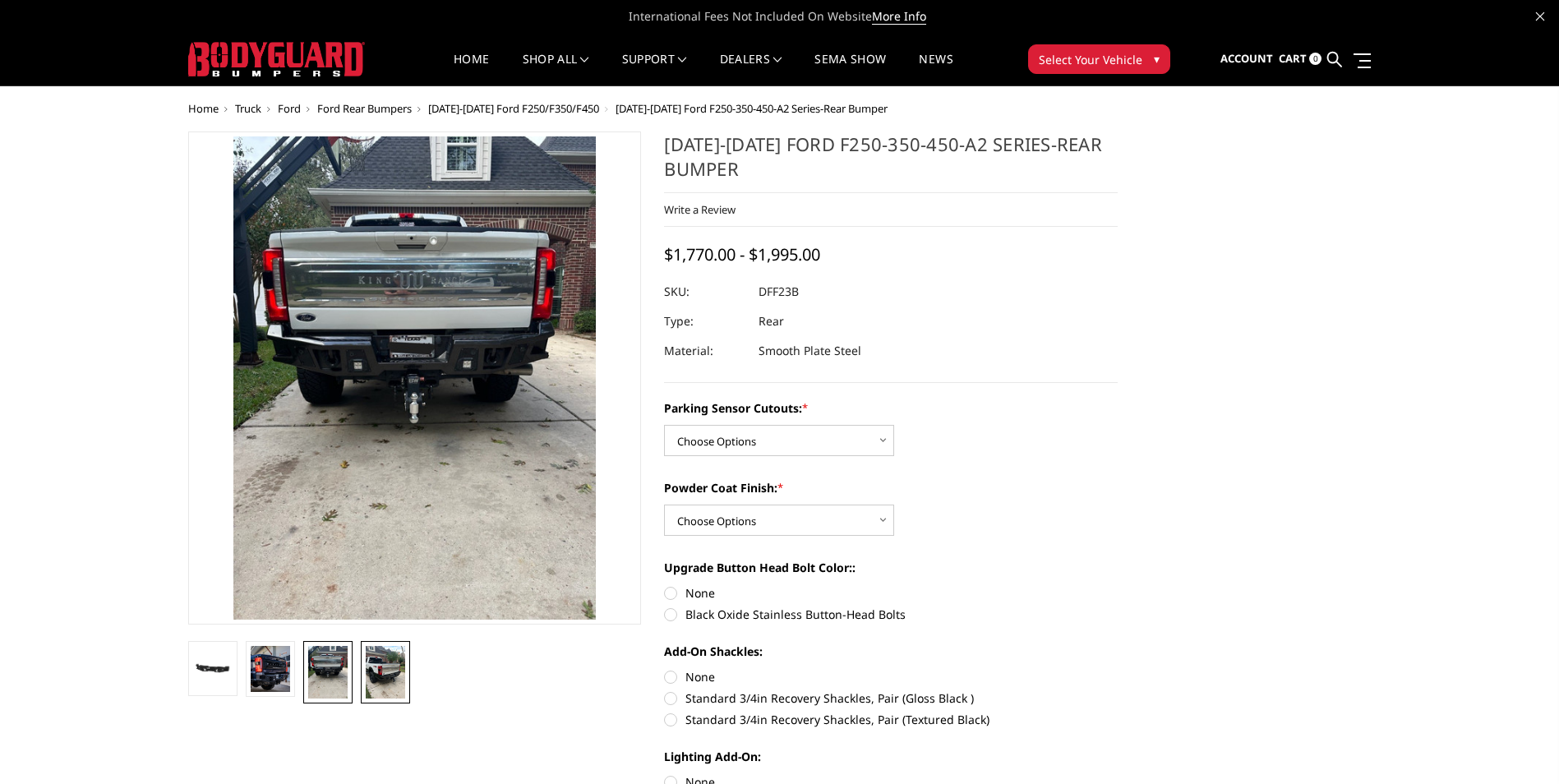
click at [367, 664] on img at bounding box center [385, 671] width 40 height 52
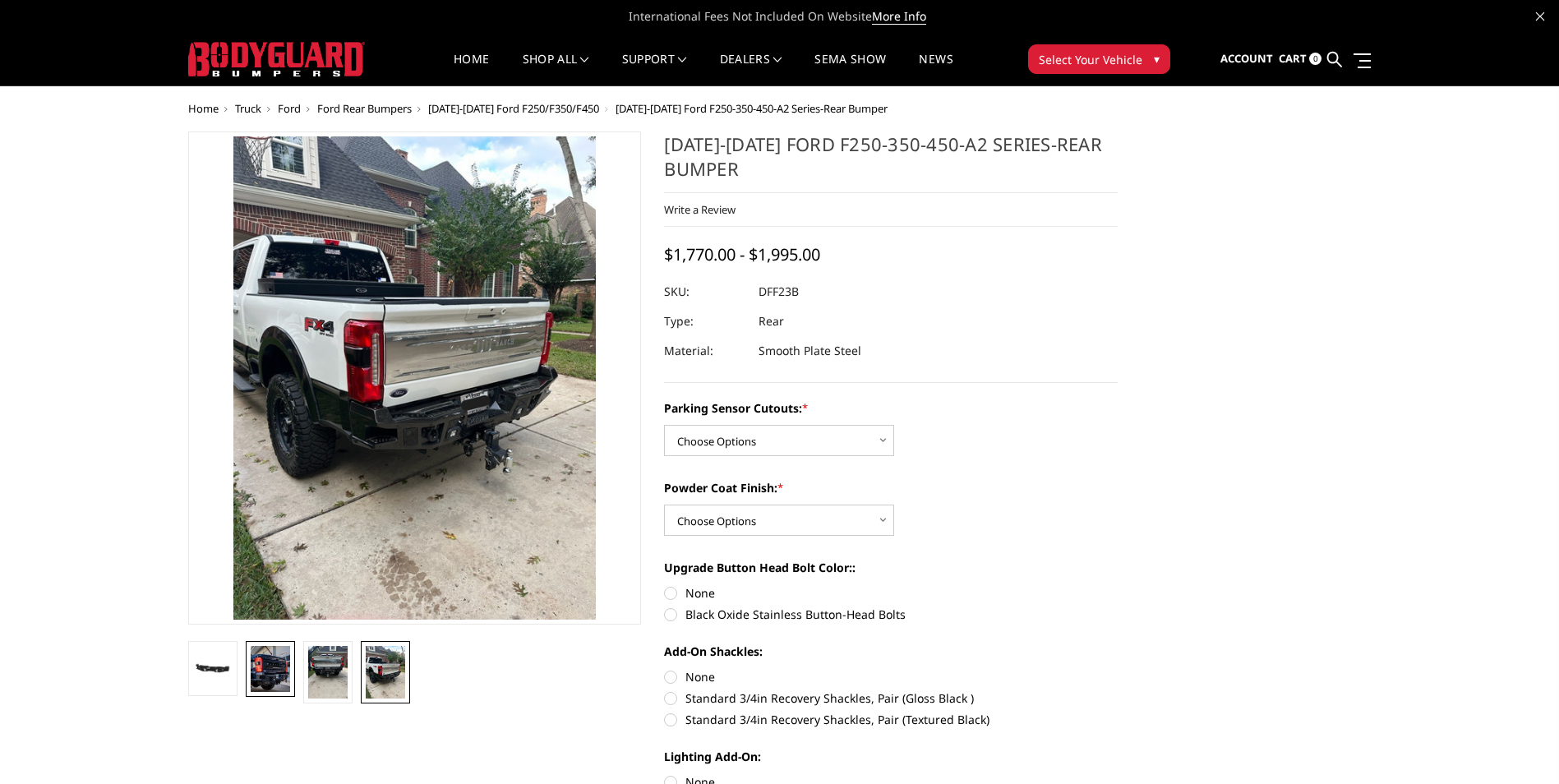
click at [268, 672] on img at bounding box center [271, 668] width 40 height 46
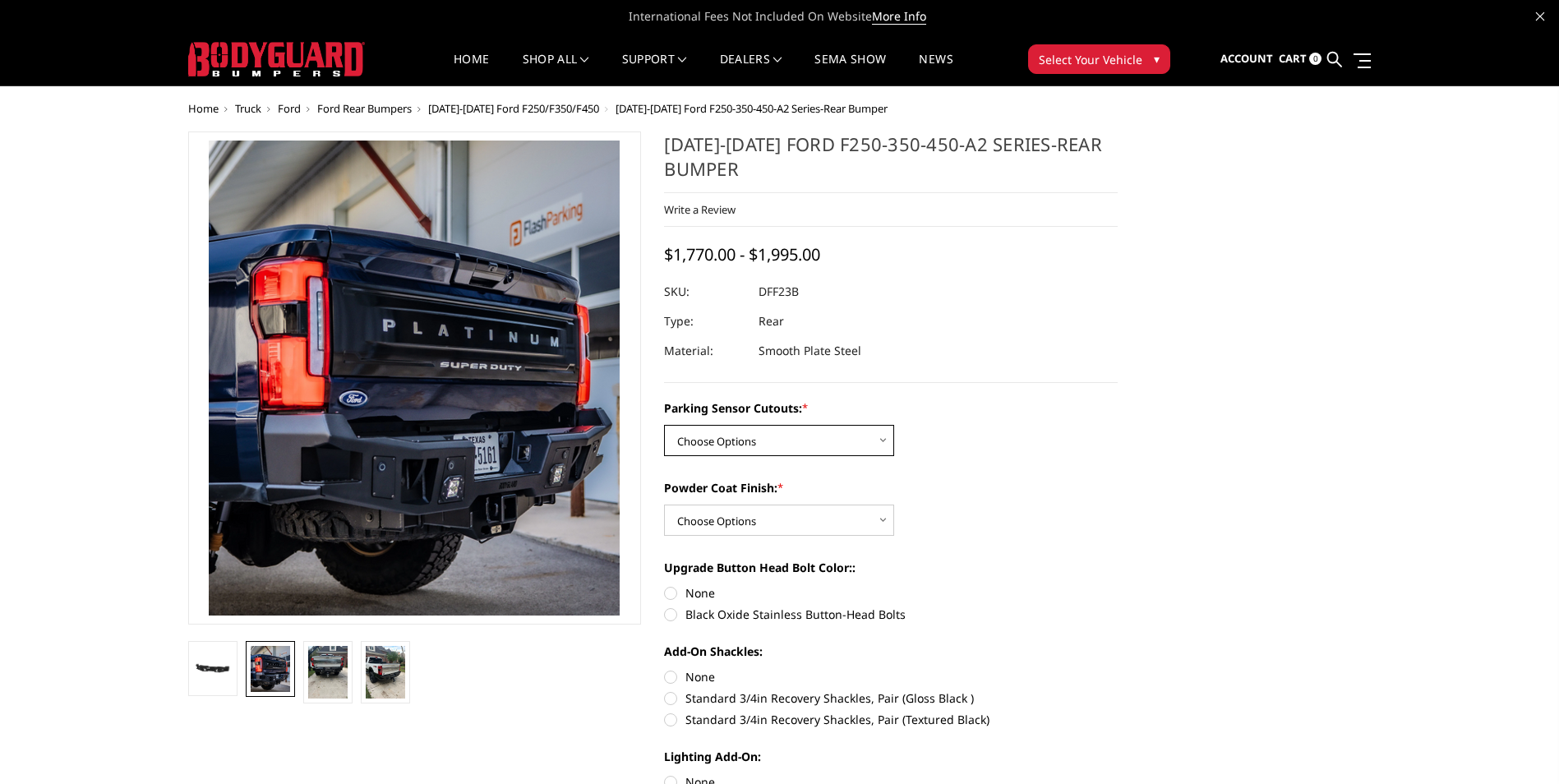
click at [880, 441] on select "Choose Options Yes-With Parking Sensor Cutouts No-Without Parking Sensor Cutouts" at bounding box center [779, 439] width 230 height 31
select select "2437"
click at [664, 424] on select "Choose Options Yes-With Parking Sensor Cutouts No-Without Parking Sensor Cutouts" at bounding box center [779, 439] width 230 height 31
click at [784, 522] on select "Choose Options Bare Metal Textured Black Powder Coat" at bounding box center [779, 519] width 230 height 31
select select "2438"
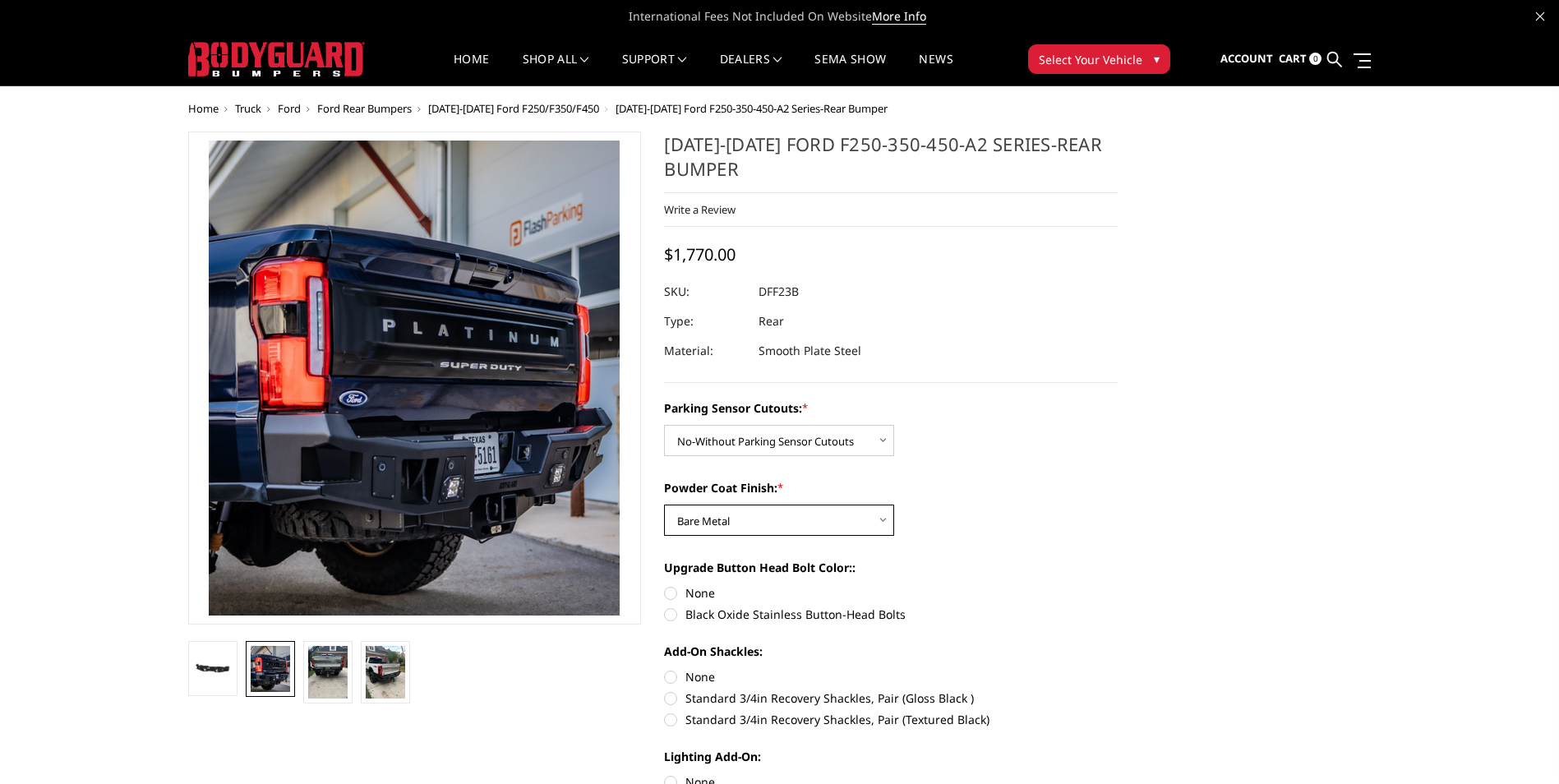
click at [664, 504] on select "Choose Options Bare Metal Textured Black Powder Coat" at bounding box center [779, 519] width 230 height 31
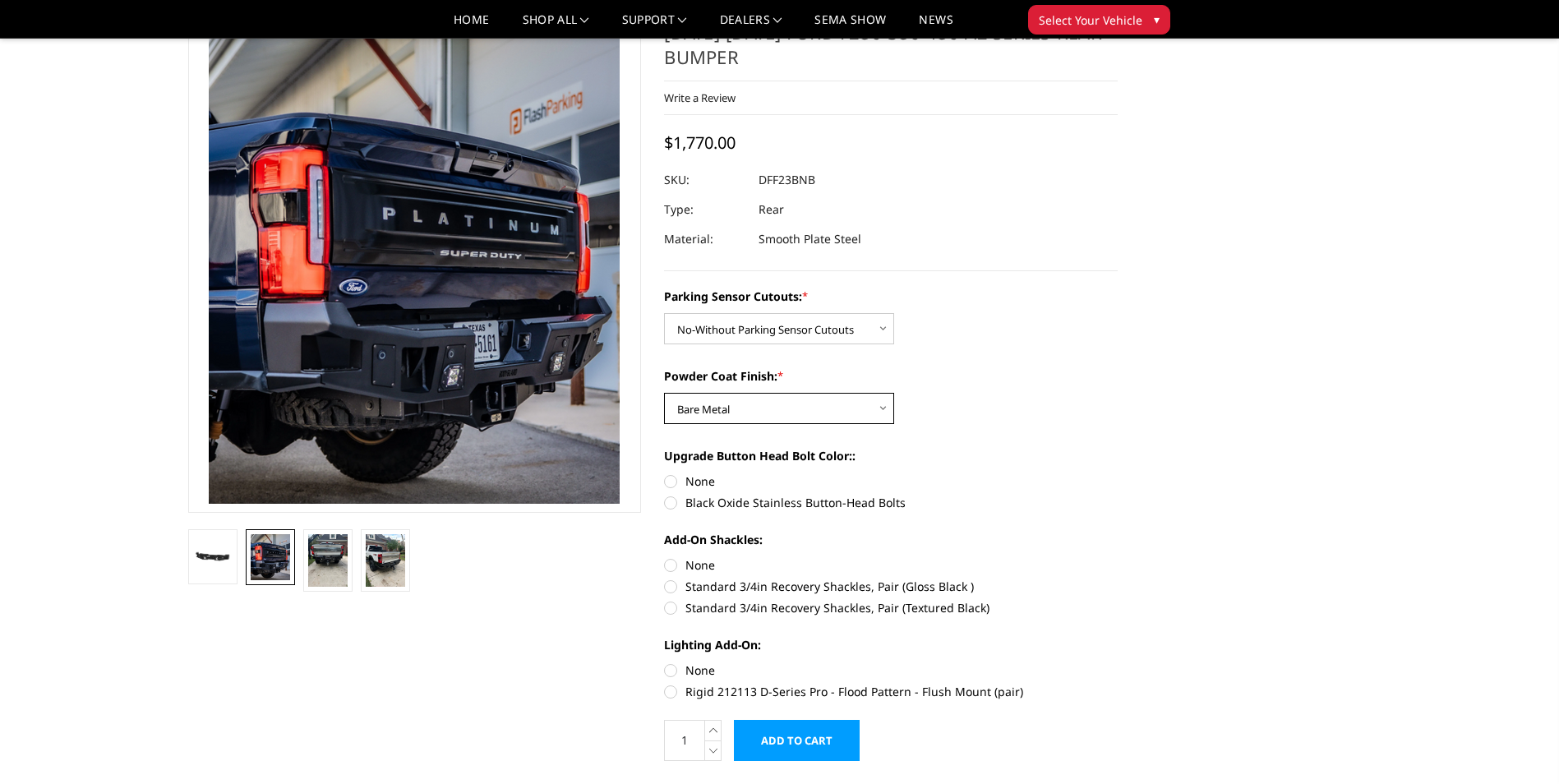
scroll to position [83, 0]
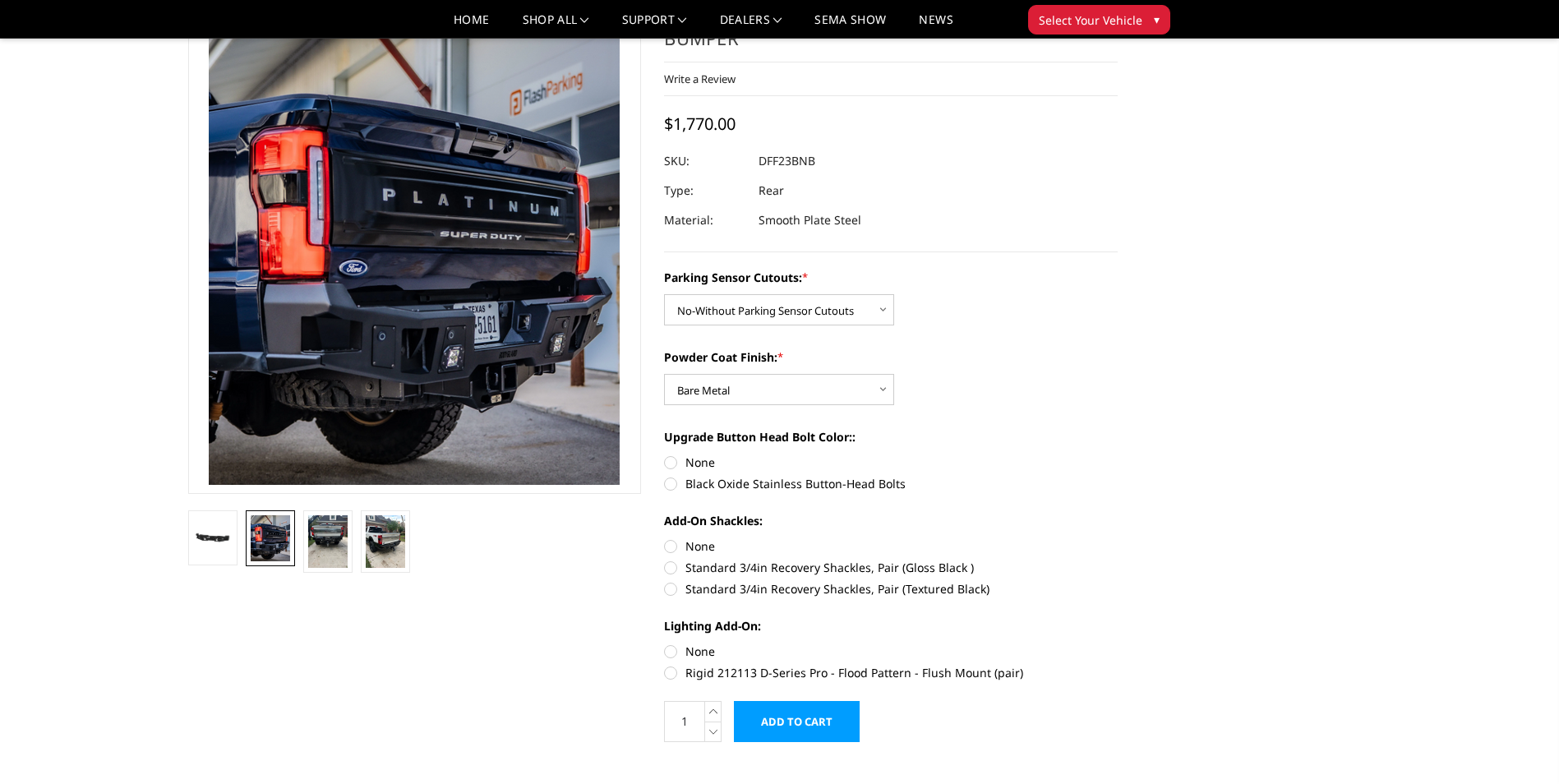
click at [674, 480] on label "Black Oxide Stainless Button-Head Bolts" at bounding box center [891, 483] width 454 height 17
click at [1118, 455] on input "Black Oxide Stainless Button-Head Bolts" at bounding box center [1118, 454] width 1 height 1
radio input "true"
click at [668, 545] on label "None" at bounding box center [891, 546] width 454 height 17
click at [665, 538] on input "None" at bounding box center [664, 537] width 1 height 1
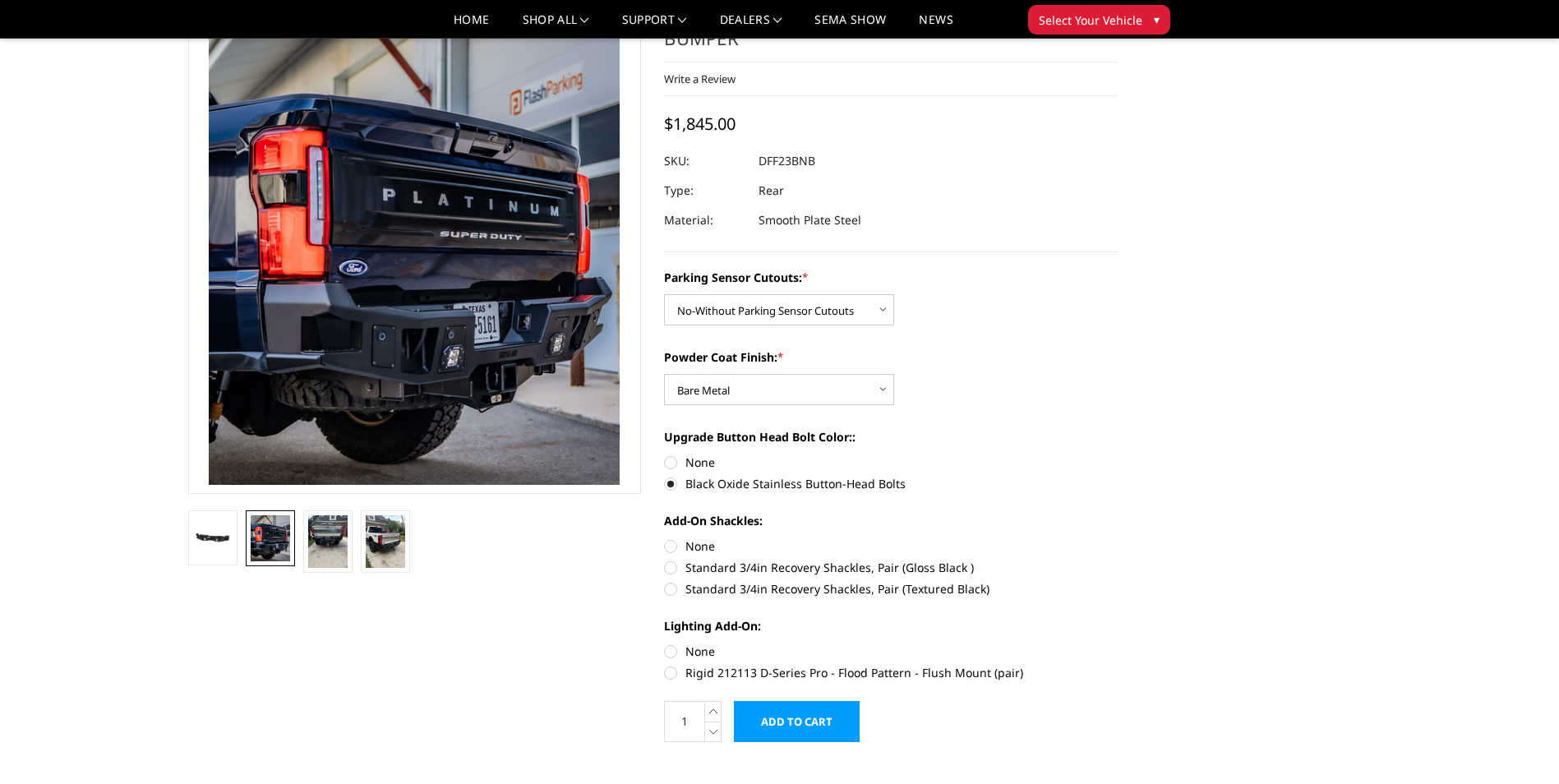
radio input "true"
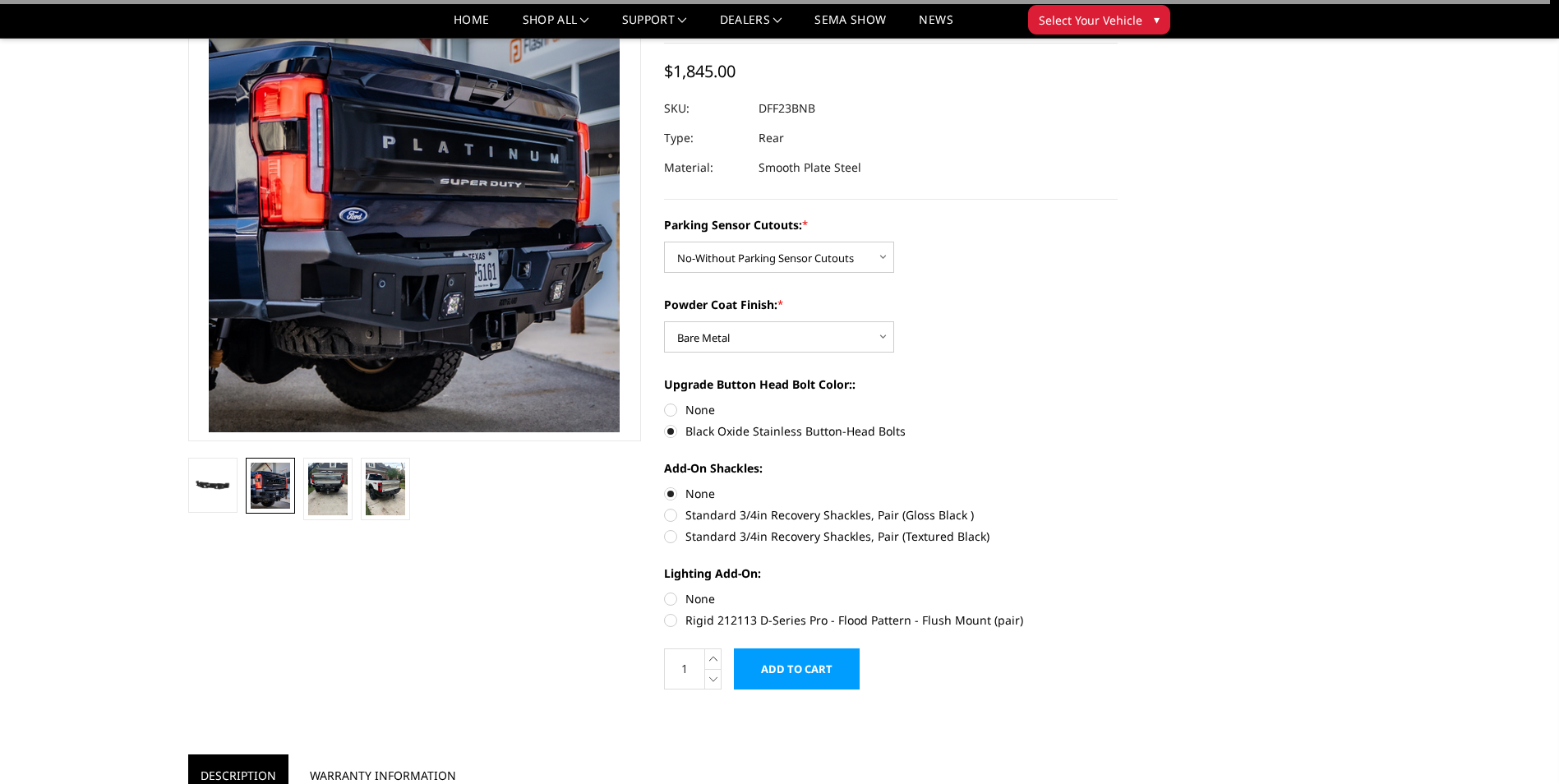
scroll to position [164, 0]
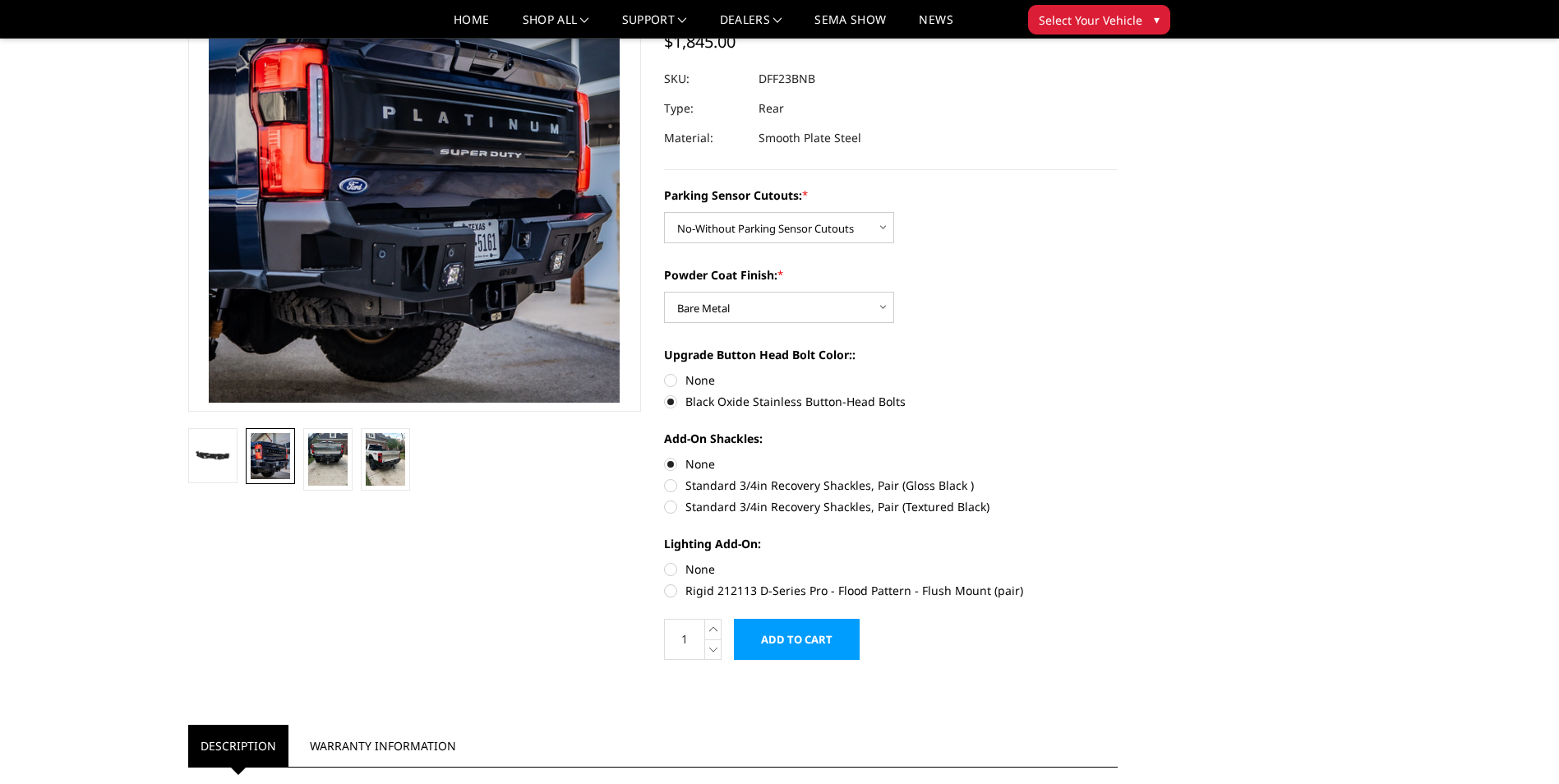
click at [672, 589] on label "Rigid 212113 D-Series Pro - Flood Pattern - Flush Mount (pair)" at bounding box center [891, 590] width 454 height 17
click at [1118, 561] on input "Rigid 212113 D-Series Pro - Flood Pattern - Flush Mount (pair)" at bounding box center [1118, 560] width 1 height 1
radio input "true"
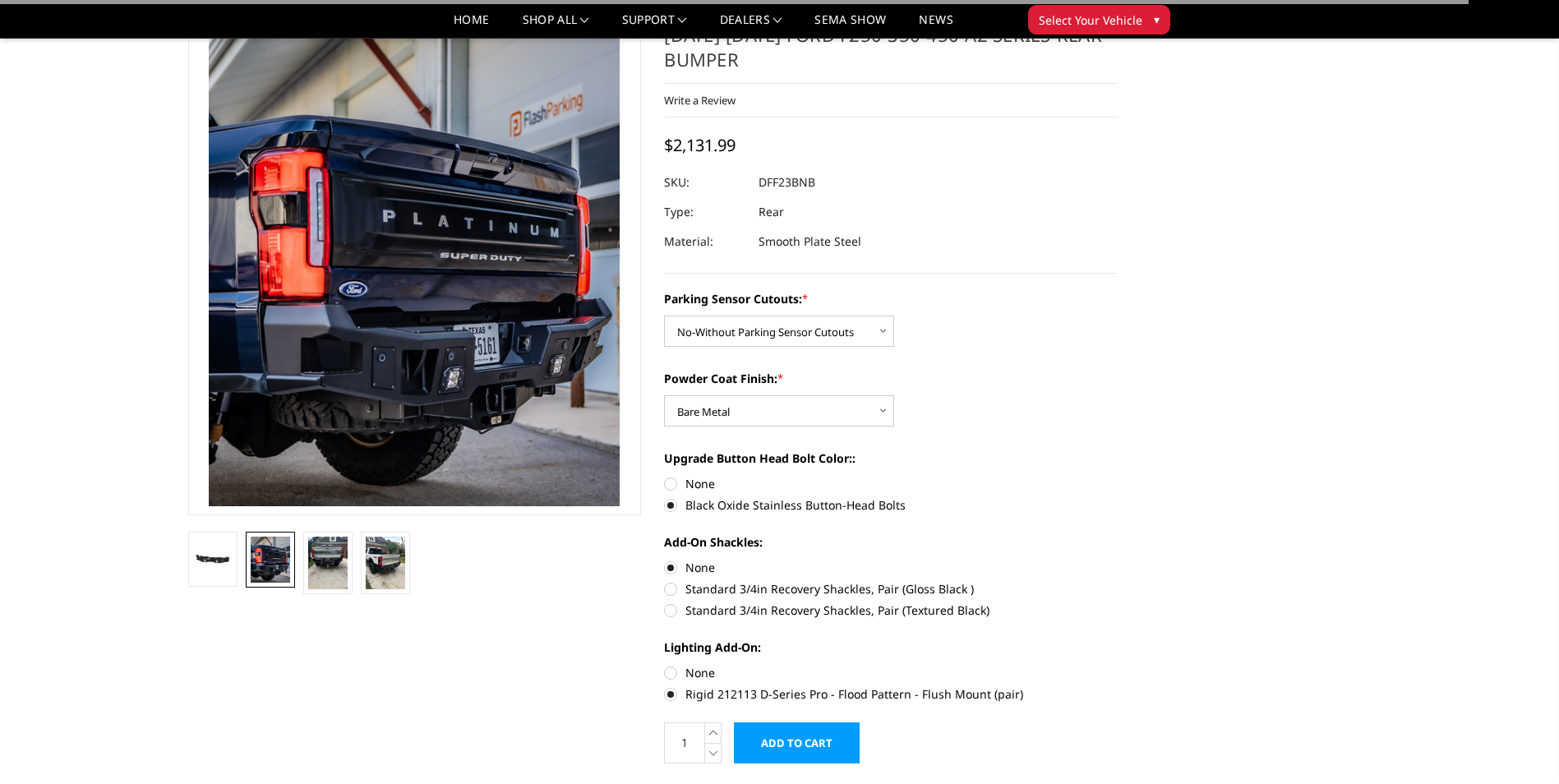
scroll to position [0, 0]
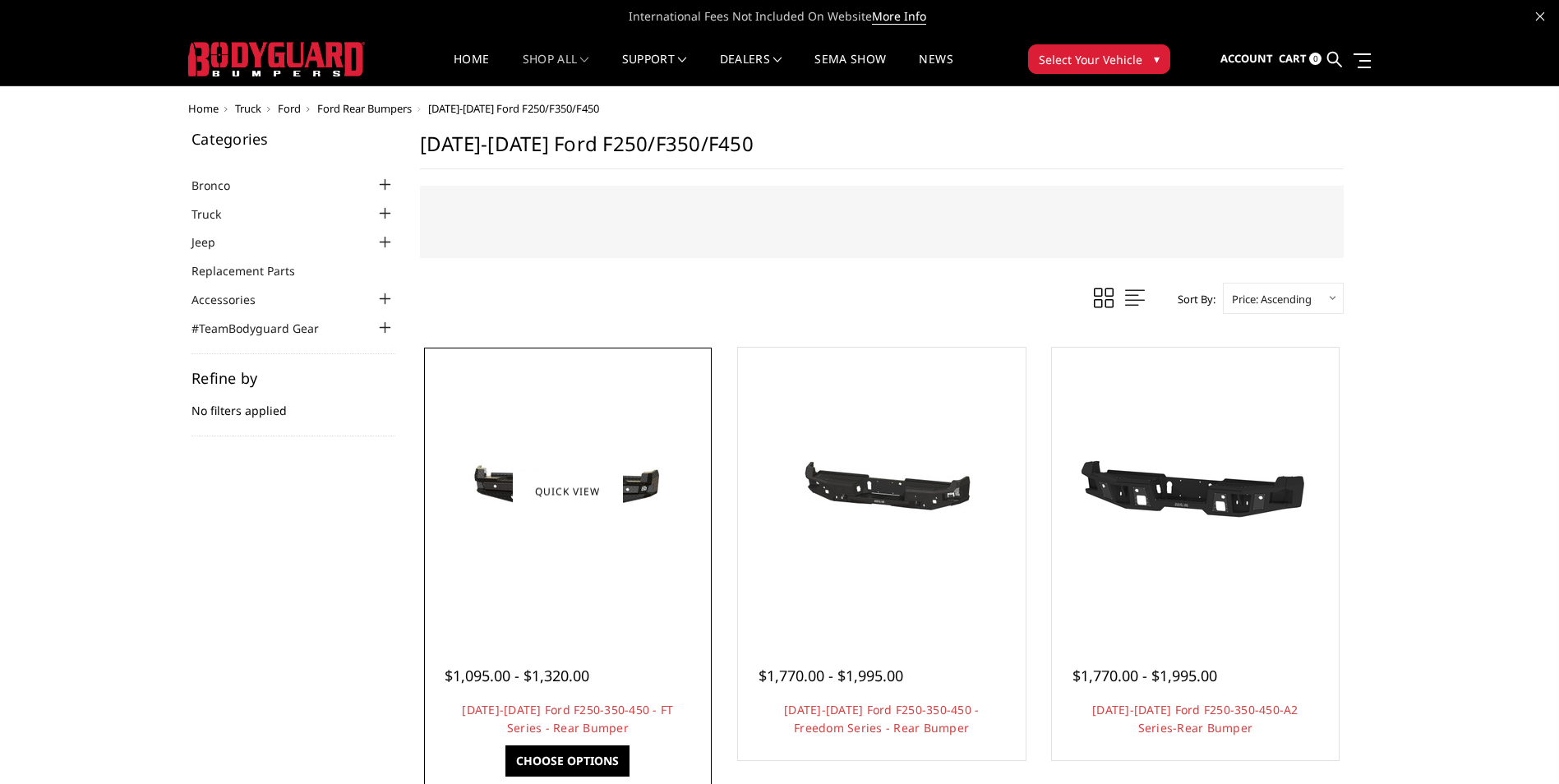
click at [546, 621] on div at bounding box center [568, 491] width 279 height 279
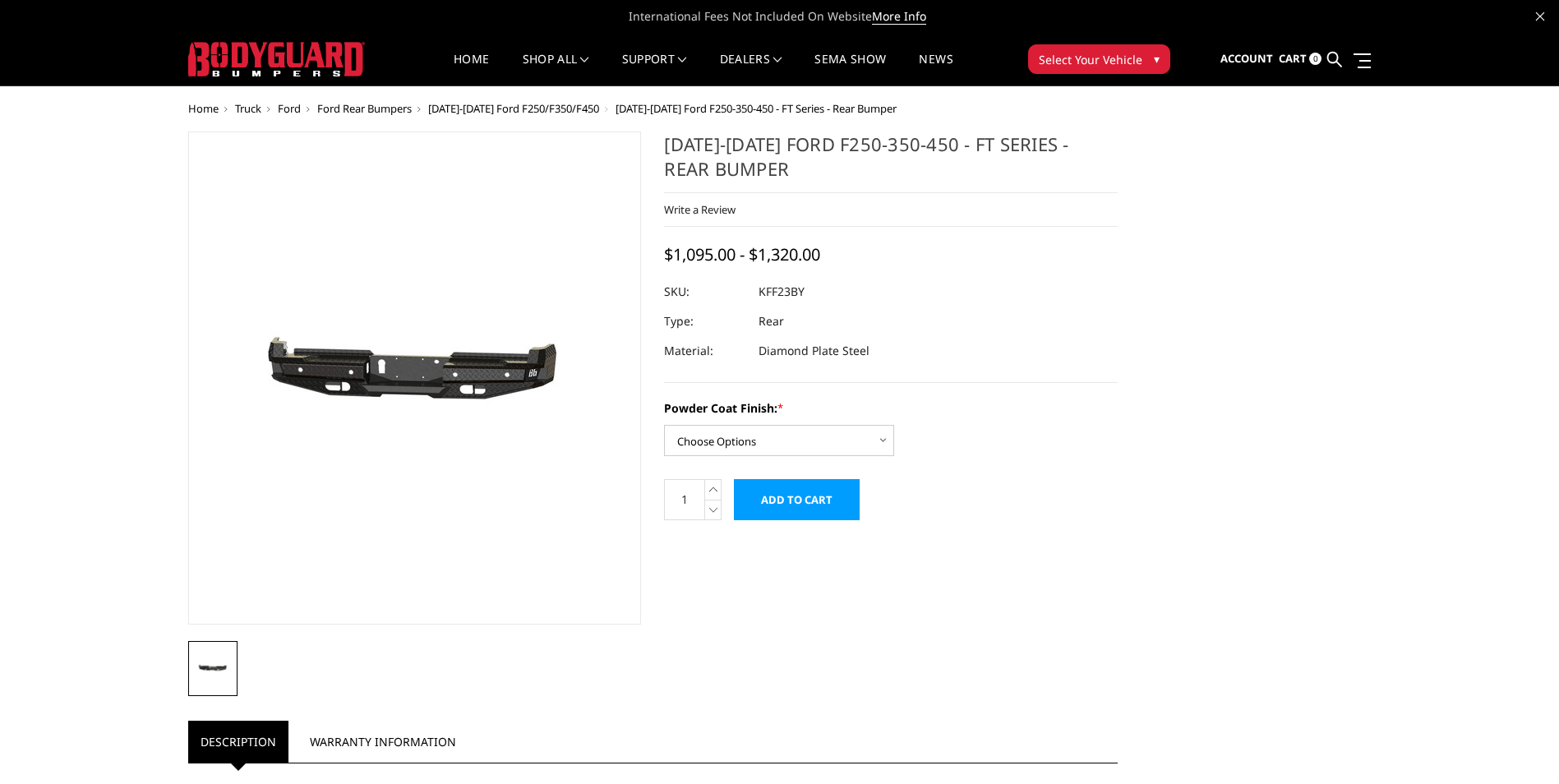
click at [399, 379] on img at bounding box center [437, 379] width 1052 height 500
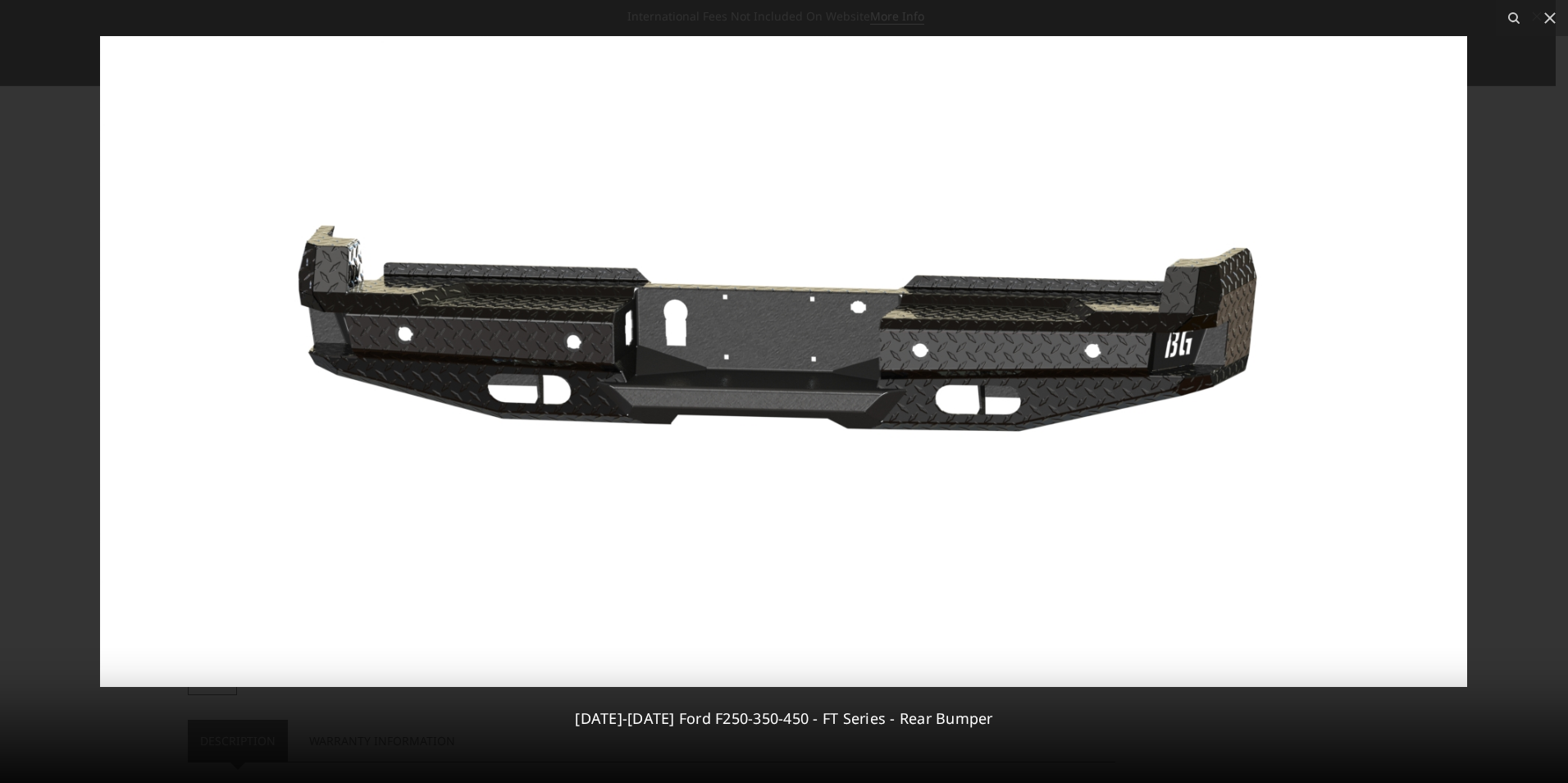
click at [1032, 359] on img at bounding box center [784, 361] width 1367 height 650
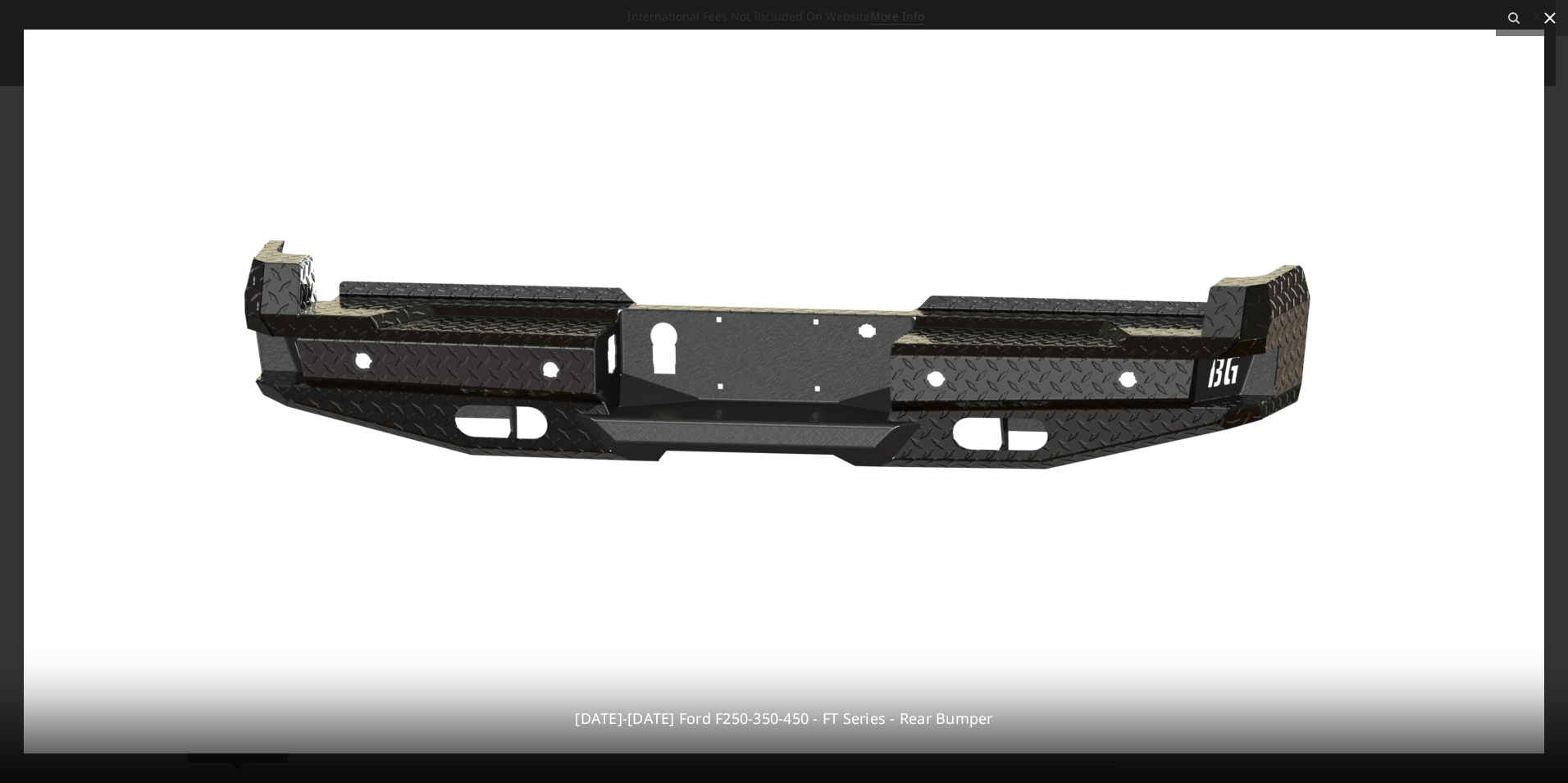
click at [1550, 15] on icon at bounding box center [1549, 18] width 20 height 20
